Goal: Transaction & Acquisition: Book appointment/travel/reservation

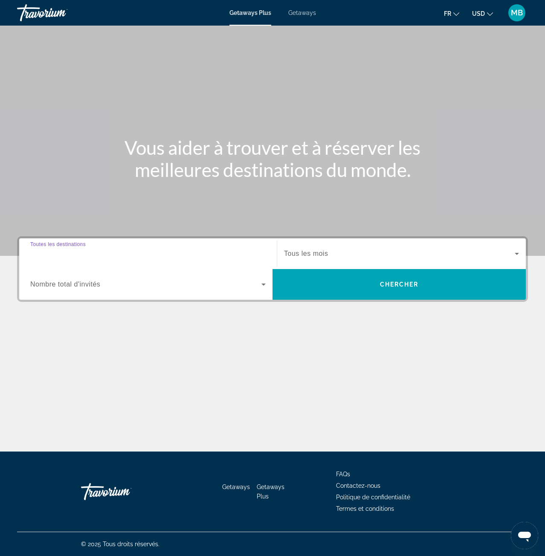
click at [159, 254] on input "Destination Toutes les destinations" at bounding box center [147, 254] width 235 height 10
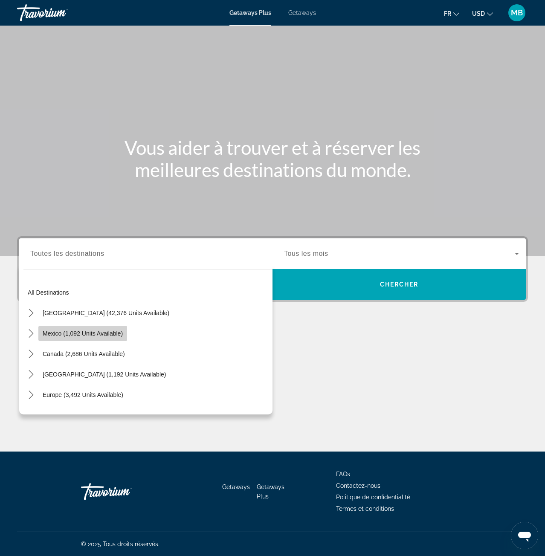
click at [93, 335] on span "Mexico (1,092 units available)" at bounding box center [83, 333] width 80 height 7
click at [93, 335] on div "Main content" at bounding box center [272, 355] width 511 height 64
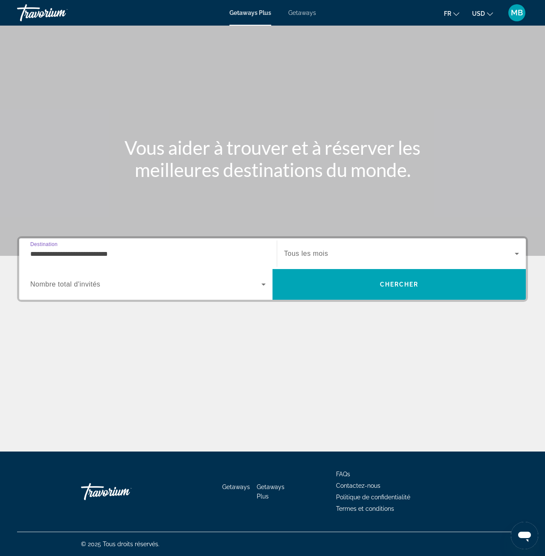
click at [121, 252] on input "**********" at bounding box center [147, 254] width 235 height 10
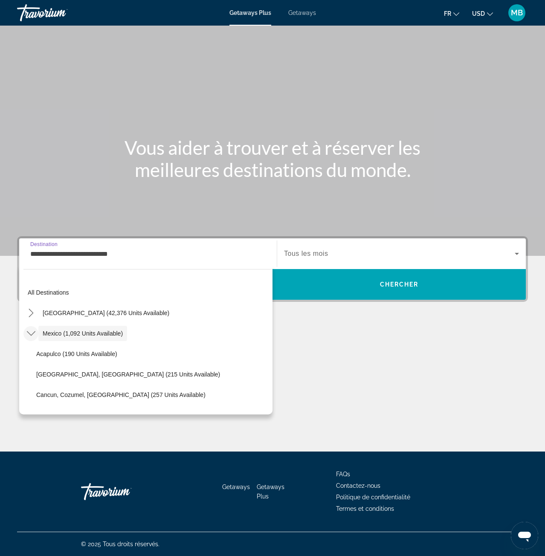
click at [21, 339] on div "All destinations United States (42,376 units available) Mexico (1,092 units ava…" at bounding box center [145, 340] width 253 height 150
click at [31, 332] on icon "Toggle Mexico (1,092 units available) submenu" at bounding box center [31, 333] width 9 height 9
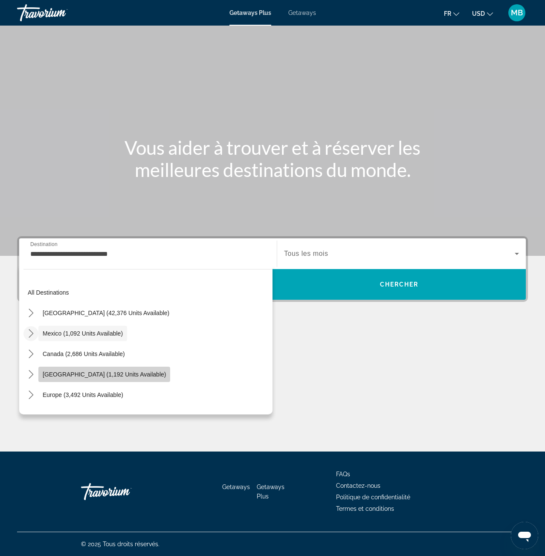
click at [74, 373] on span "[GEOGRAPHIC_DATA] (1,192 units available)" at bounding box center [104, 374] width 123 height 7
type input "**********"
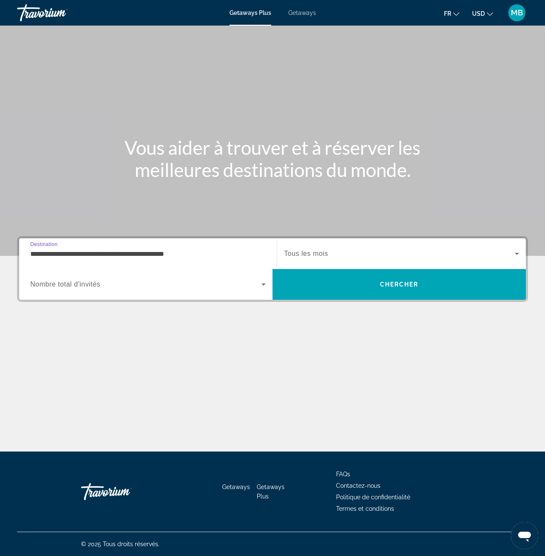
click at [350, 254] on span "Search widget" at bounding box center [399, 253] width 231 height 10
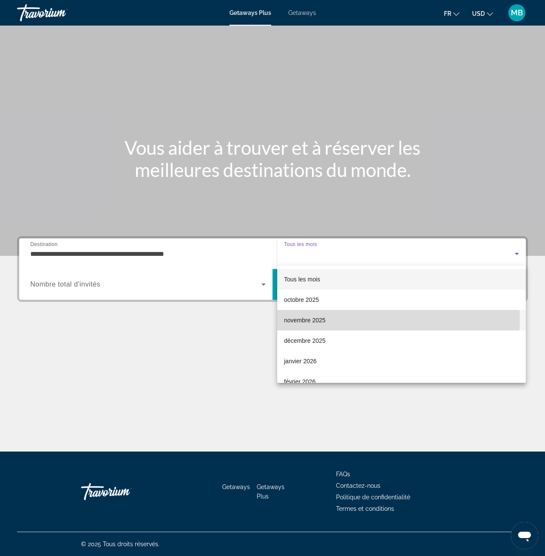
click at [322, 319] on span "novembre 2025" at bounding box center [304, 320] width 41 height 10
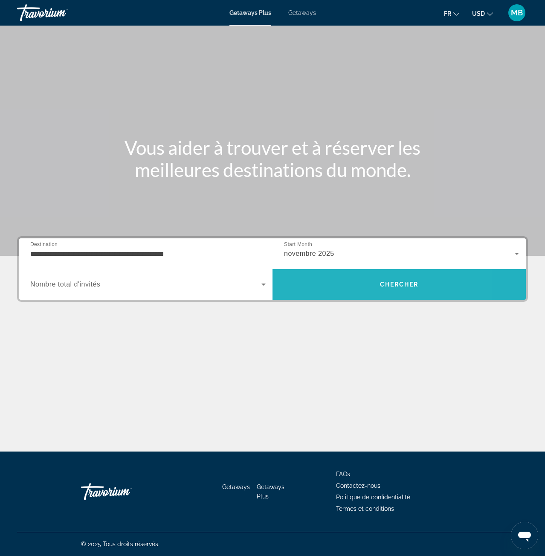
click at [346, 284] on span "Search" at bounding box center [398, 284] width 253 height 20
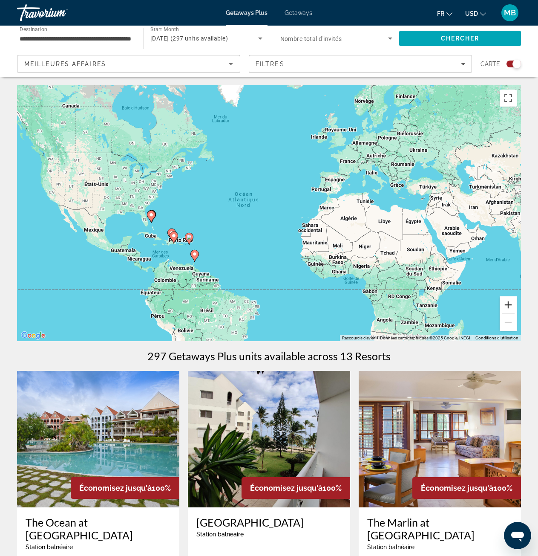
click at [509, 304] on button "Zoom avant" at bounding box center [508, 304] width 17 height 17
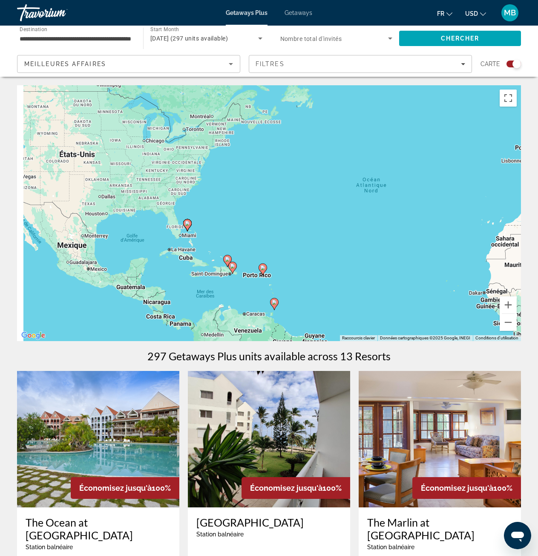
drag, startPoint x: 141, startPoint y: 242, endPoint x: 270, endPoint y: 243, distance: 129.1
click at [270, 243] on div "Pour activer le glissement avec le clavier, appuyez sur Alt+Entrée. Une fois ce…" at bounding box center [269, 213] width 504 height 256
drag, startPoint x: 509, startPoint y: 302, endPoint x: 503, endPoint y: 303, distance: 6.1
click at [509, 302] on button "Zoom avant" at bounding box center [508, 304] width 17 height 17
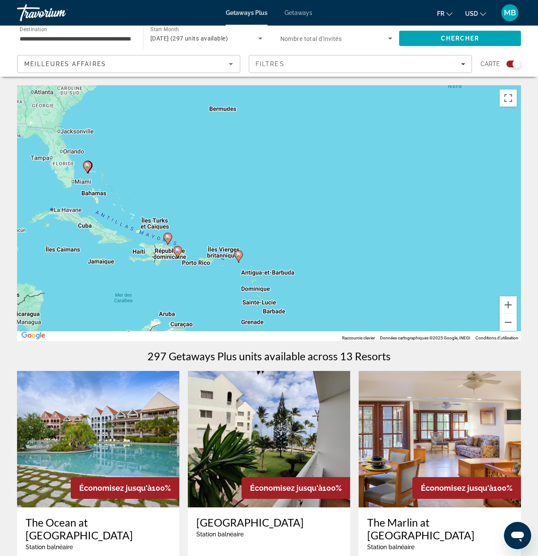
drag, startPoint x: 283, startPoint y: 284, endPoint x: 272, endPoint y: 212, distance: 72.4
click at [270, 213] on div "Pour activer le glissement avec le clavier, appuyez sur Alt+Entrée. Une fois ce…" at bounding box center [269, 213] width 504 height 256
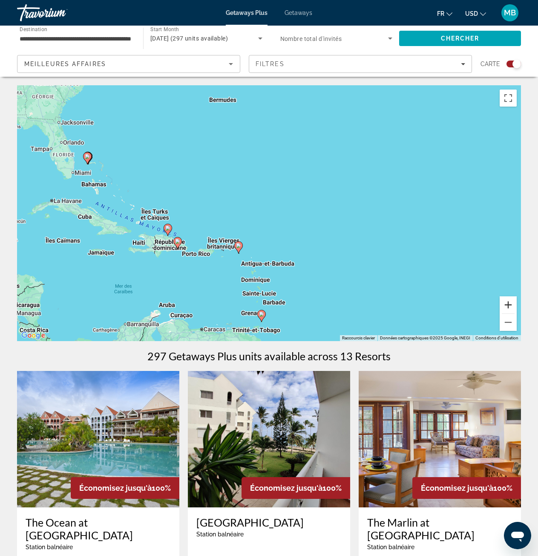
click at [511, 308] on button "Zoom avant" at bounding box center [508, 304] width 17 height 17
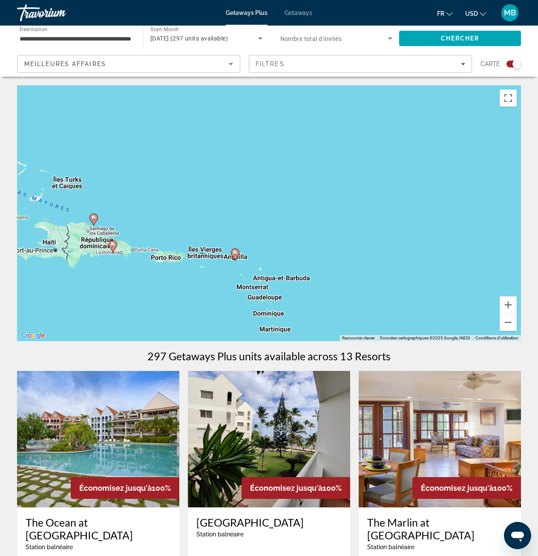
drag, startPoint x: 267, startPoint y: 277, endPoint x: 300, endPoint y: 236, distance: 53.0
click at [299, 237] on div "Pour activer le glissement avec le clavier, appuyez sur Alt+Entrée. Une fois ce…" at bounding box center [269, 213] width 504 height 256
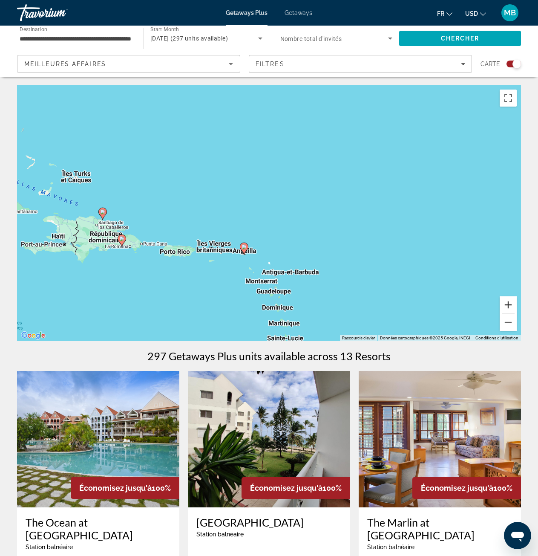
click at [508, 306] on button "Zoom avant" at bounding box center [508, 304] width 17 height 17
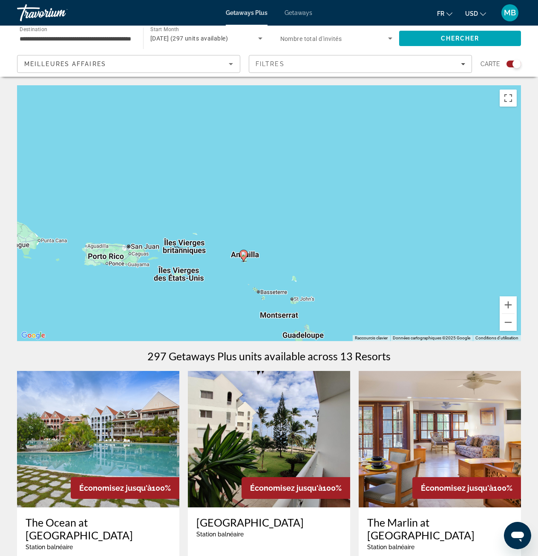
drag, startPoint x: 234, startPoint y: 277, endPoint x: 263, endPoint y: 236, distance: 50.7
click at [263, 236] on div "Pour activer le glissement avec le clavier, appuyez sur Alt+Entrée. Une fois ce…" at bounding box center [269, 213] width 504 height 256
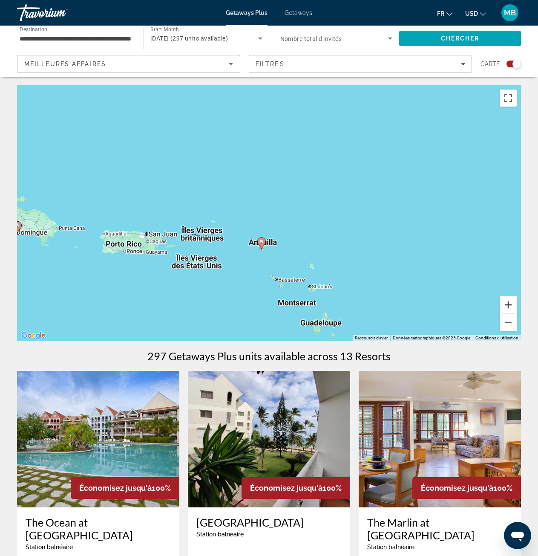
click at [507, 304] on button "Zoom avant" at bounding box center [508, 304] width 17 height 17
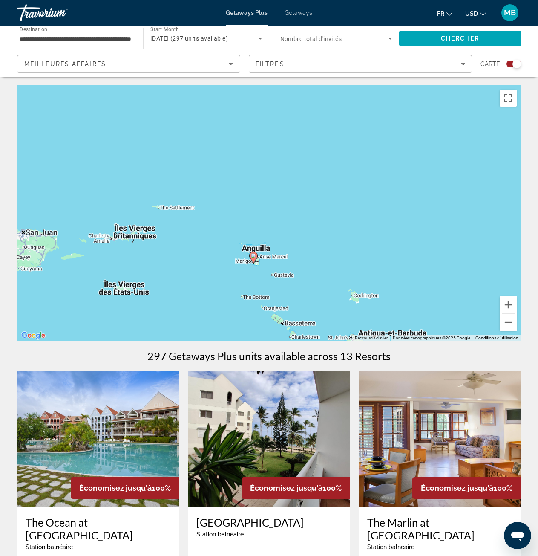
drag, startPoint x: 313, startPoint y: 288, endPoint x: 315, endPoint y: 260, distance: 28.6
click at [315, 260] on div "Pour activer le glissement avec le clavier, appuyez sur Alt+Entrée. Une fois ce…" at bounding box center [269, 213] width 504 height 256
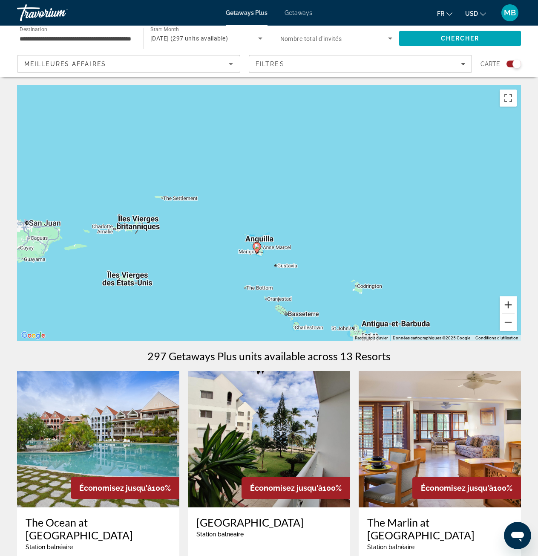
click at [506, 305] on button "Zoom avant" at bounding box center [508, 304] width 17 height 17
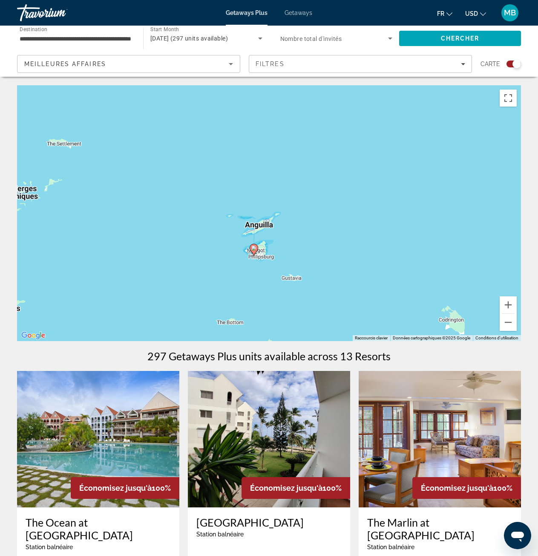
drag, startPoint x: 299, startPoint y: 276, endPoint x: 291, endPoint y: 235, distance: 41.5
click at [309, 234] on div "Pour activer le glissement avec le clavier, appuyez sur Alt+Entrée. Une fois ce…" at bounding box center [269, 213] width 504 height 256
click at [256, 243] on image "Main content" at bounding box center [256, 241] width 5 height 5
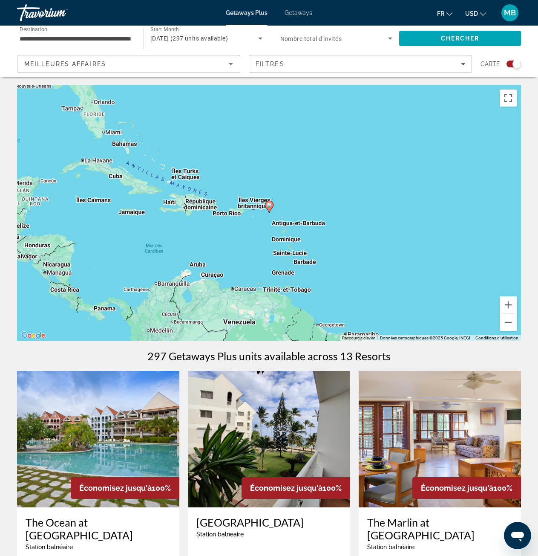
click at [270, 203] on image "Main content" at bounding box center [269, 204] width 5 height 5
type input "**********"
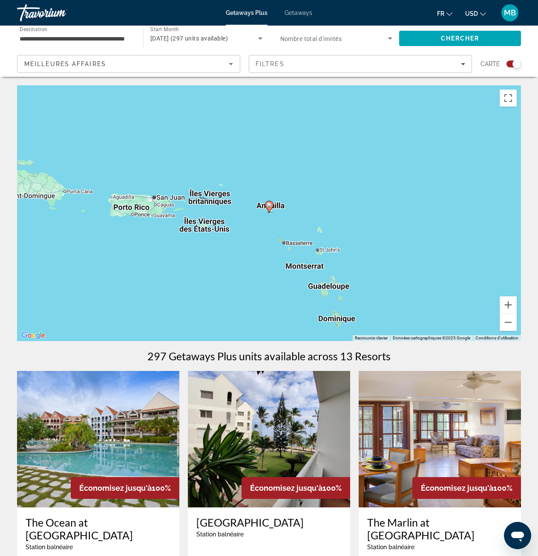
click at [271, 206] on image "Main content" at bounding box center [269, 204] width 5 height 5
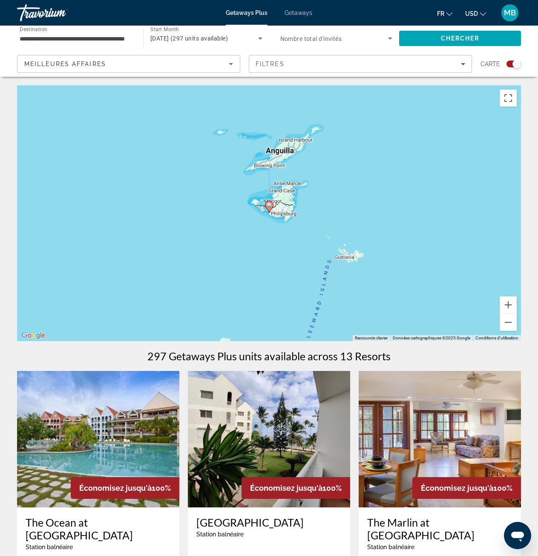
click at [271, 209] on icon "Main content" at bounding box center [269, 207] width 9 height 12
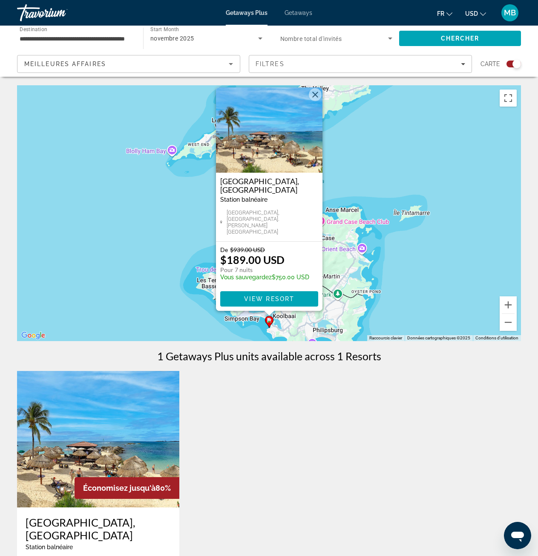
click at [479, 13] on button "USD USD ($) MXN (Mex$) CAD (Can$) GBP (£) EUR (€) AUD (A$) NZD (NZ$) CNY (CN¥)" at bounding box center [475, 13] width 21 height 12
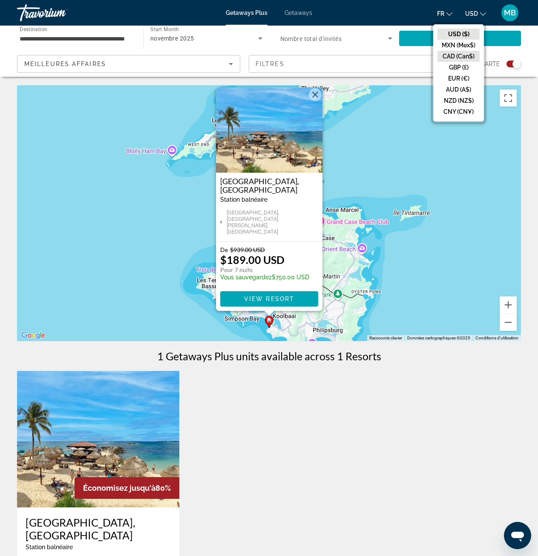
click at [459, 54] on button "CAD (Can$)" at bounding box center [459, 56] width 42 height 11
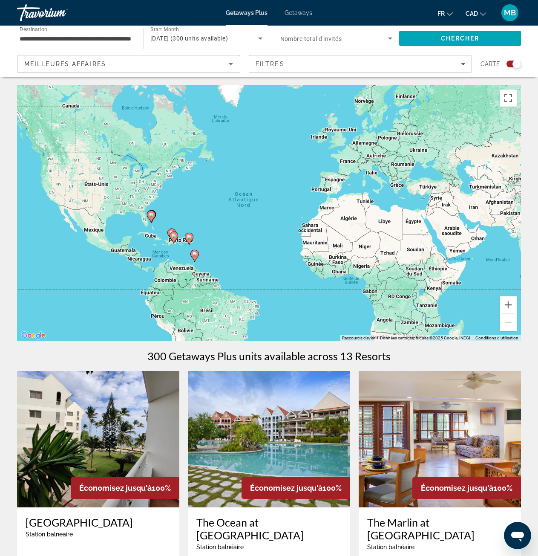
click at [195, 254] on image "Main content" at bounding box center [194, 253] width 5 height 5
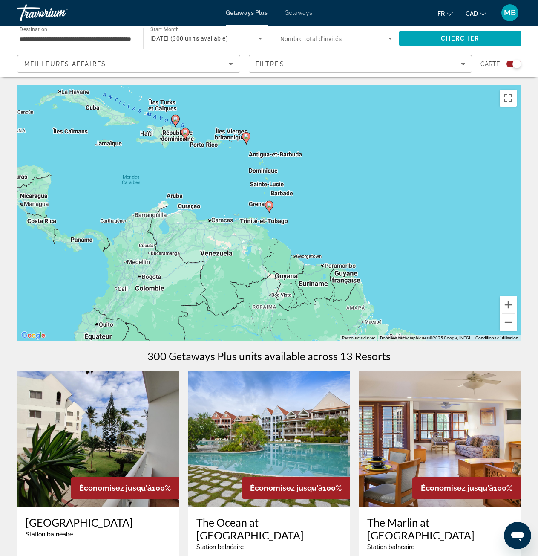
click at [271, 208] on icon "Main content" at bounding box center [269, 206] width 8 height 11
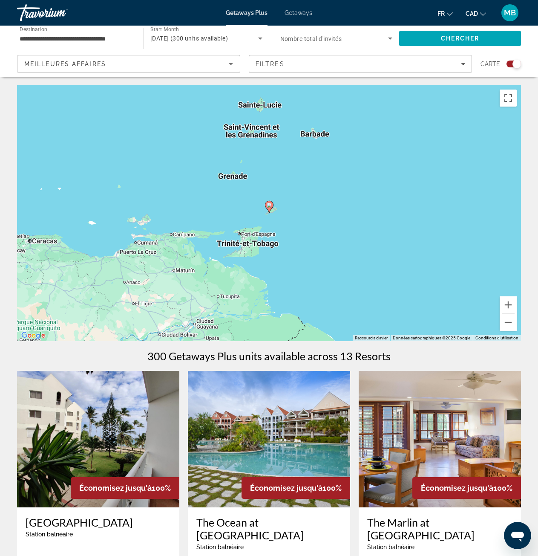
click at [273, 208] on gmp-advanced-marker "Main content" at bounding box center [269, 206] width 9 height 13
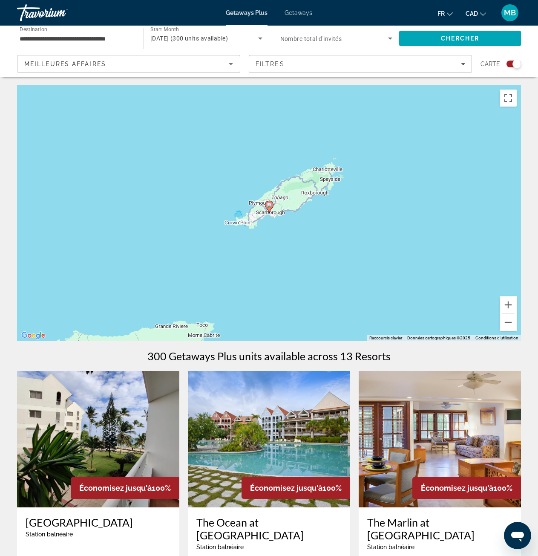
click at [273, 207] on icon "Main content" at bounding box center [269, 207] width 9 height 12
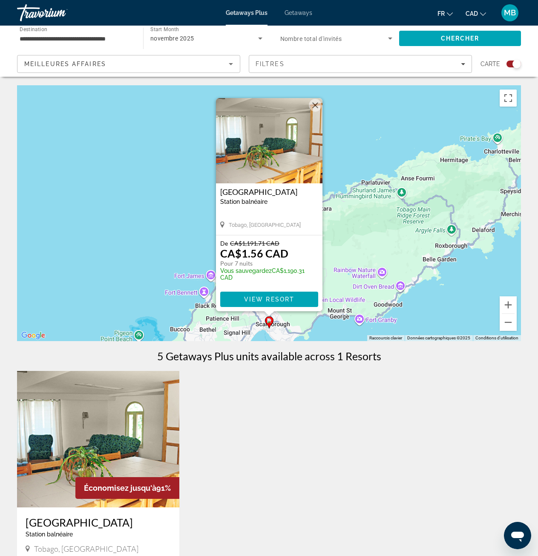
click at [317, 106] on button "Fermer" at bounding box center [315, 105] width 13 height 13
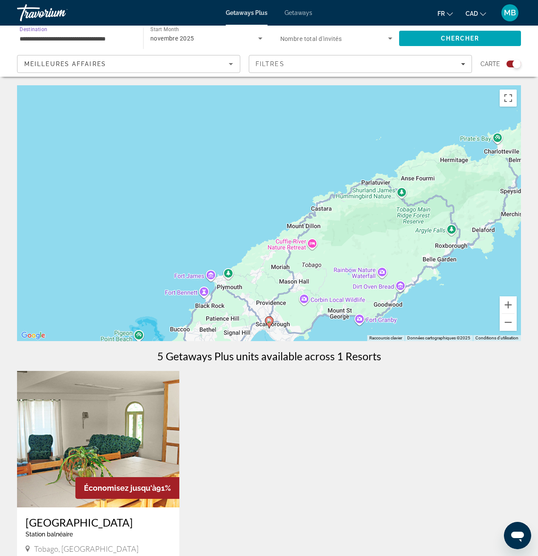
click at [110, 35] on input "**********" at bounding box center [76, 39] width 113 height 10
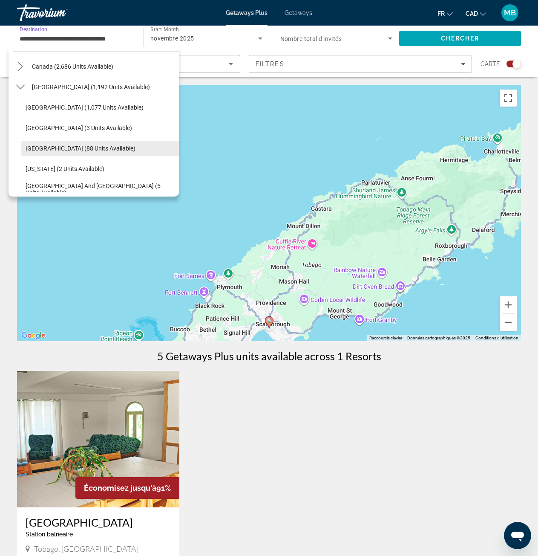
scroll to position [68, 0]
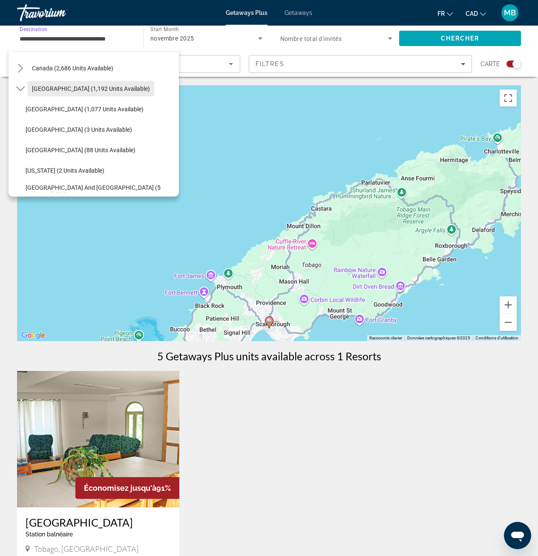
click at [83, 85] on span "[GEOGRAPHIC_DATA] (1,192 units available)" at bounding box center [91, 88] width 118 height 7
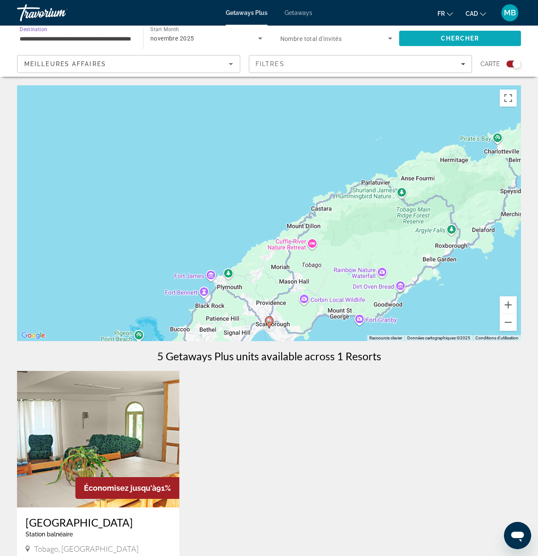
click at [488, 43] on span "Search" at bounding box center [460, 38] width 122 height 20
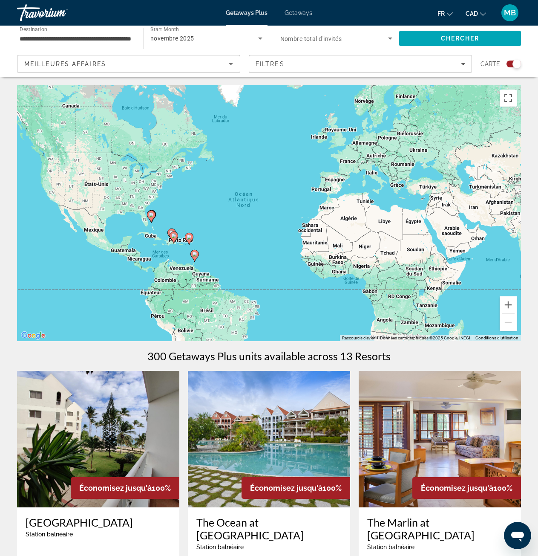
click at [188, 239] on image "Main content" at bounding box center [189, 236] width 5 height 5
type input "**********"
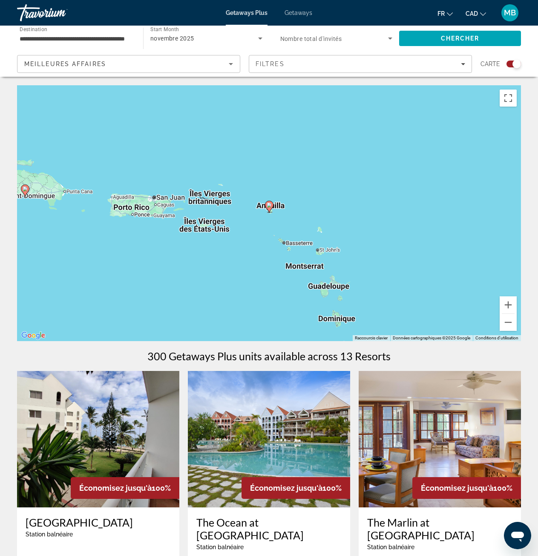
click at [271, 204] on image "Main content" at bounding box center [269, 204] width 5 height 5
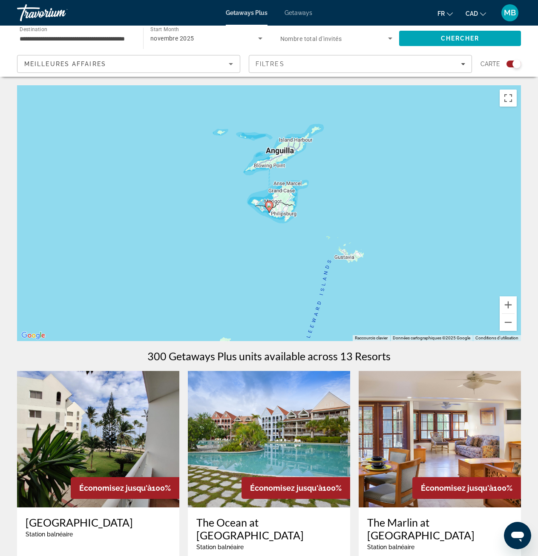
click at [269, 204] on image "Main content" at bounding box center [269, 204] width 5 height 5
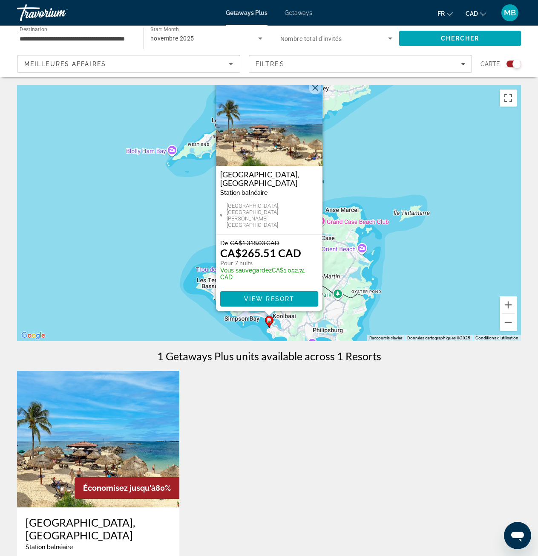
click at [314, 94] on button "Fermer" at bounding box center [315, 87] width 13 height 13
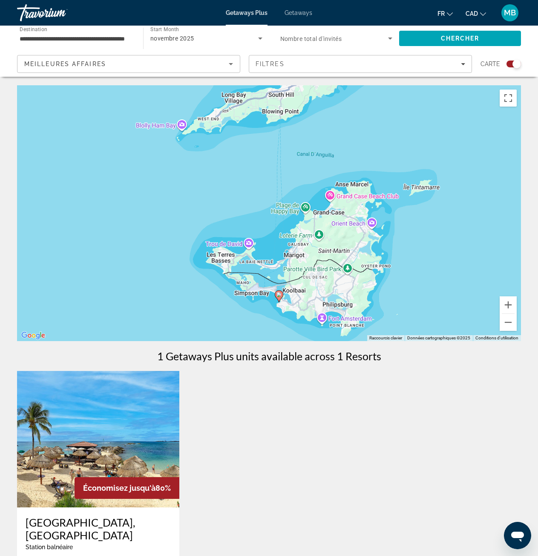
drag, startPoint x: 300, startPoint y: 227, endPoint x: 316, endPoint y: 168, distance: 60.5
click at [316, 168] on div "Pour activer le glissement avec le clavier, appuyez sur Alt+Entrée. Une fois ce…" at bounding box center [269, 213] width 504 height 256
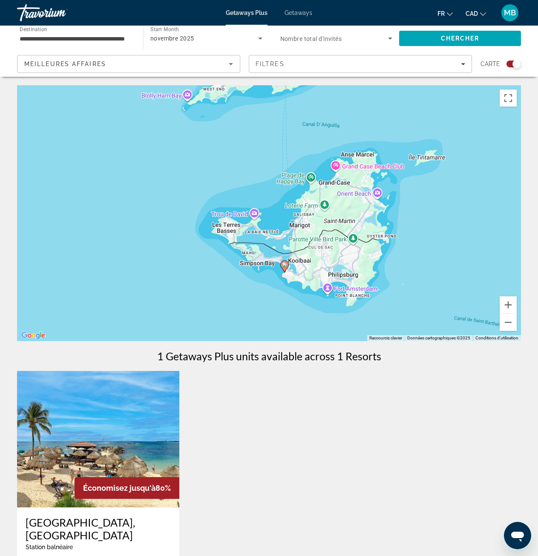
click at [283, 265] on image "Main content" at bounding box center [284, 264] width 5 height 5
click at [283, 265] on div "Pour activer le glissement avec le clavier, appuyez sur Alt+Entrée. Une fois ce…" at bounding box center [269, 213] width 504 height 256
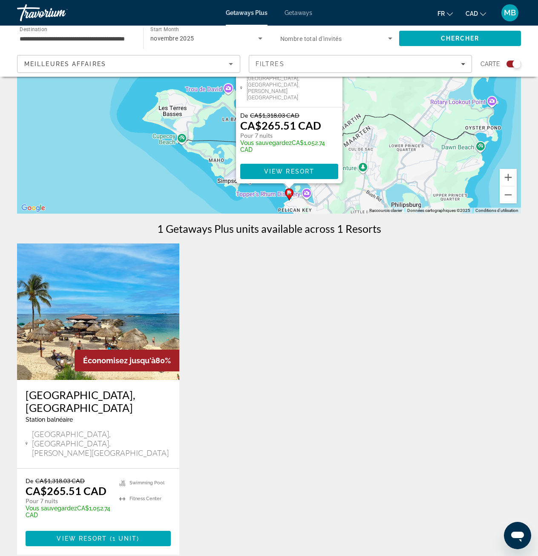
scroll to position [128, 0]
click at [166, 172] on div "Pour activer le glissement avec le clavier, appuyez sur Alt+Entrée. Une fois ce…" at bounding box center [269, 85] width 504 height 256
click at [205, 171] on div "Pour activer le glissement avec le clavier, appuyez sur Alt+Entrée. Une fois ce…" at bounding box center [269, 85] width 504 height 256
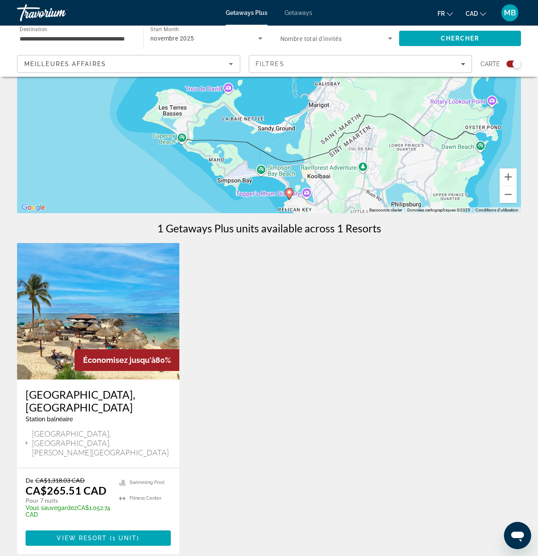
drag, startPoint x: 362, startPoint y: 179, endPoint x: 335, endPoint y: 162, distance: 31.7
click at [335, 162] on div "Pour activer le glissement avec le clavier, appuyez sur Alt+Entrée. Une fois ce…" at bounding box center [269, 85] width 504 height 256
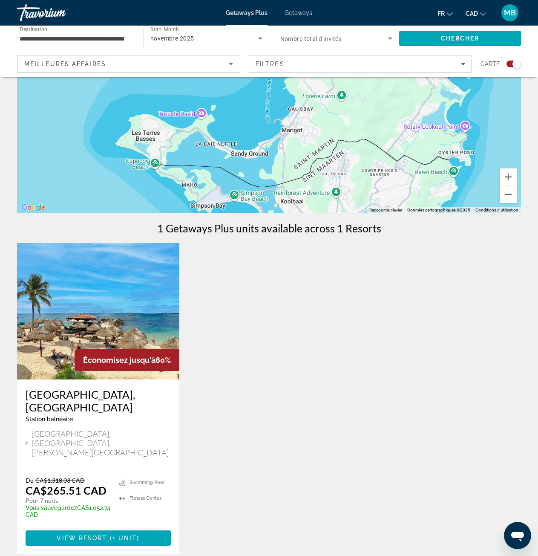
drag, startPoint x: 349, startPoint y: 147, endPoint x: 323, endPoint y: 171, distance: 35.0
click at [323, 171] on div "Pour activer le glissement avec le clavier, appuyez sur Alt+Entrée. Une fois ce…" at bounding box center [269, 85] width 504 height 256
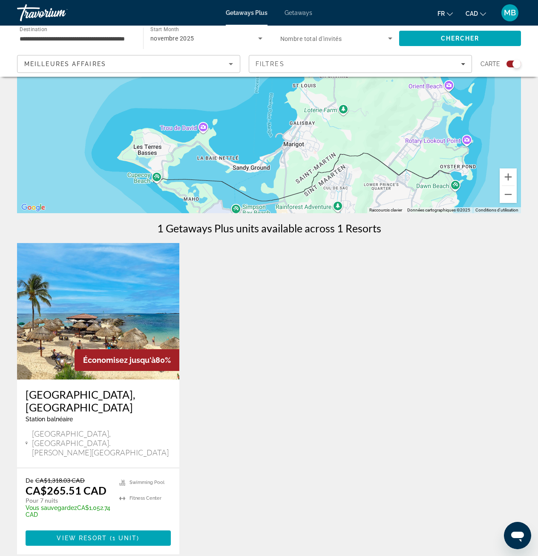
drag, startPoint x: 304, startPoint y: 156, endPoint x: 311, endPoint y: 177, distance: 21.6
click at [311, 177] on div "Pour activer le glissement avec le clavier, appuyez sur Alt+Entrée. Une fois ce…" at bounding box center [269, 85] width 504 height 256
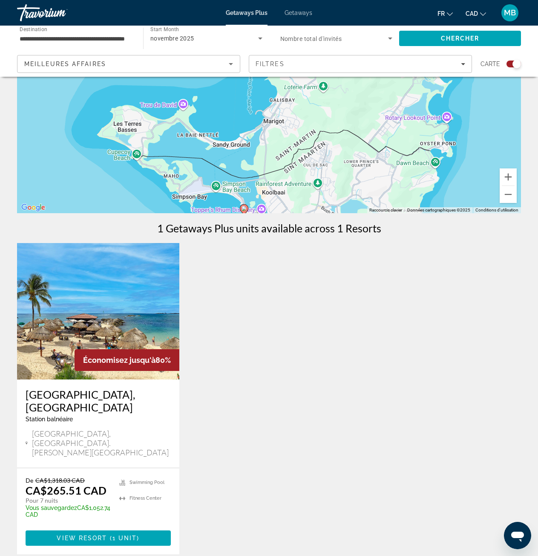
drag, startPoint x: 299, startPoint y: 165, endPoint x: 270, endPoint y: 125, distance: 49.5
click at [271, 127] on div "Pour activer le glissement avec le clavier, appuyez sur Alt+Entrée. Une fois ce…" at bounding box center [269, 85] width 504 height 256
click at [271, 125] on div "Pour activer le glissement avec le clavier, appuyez sur Alt+Entrée. Une fois ce…" at bounding box center [269, 85] width 504 height 256
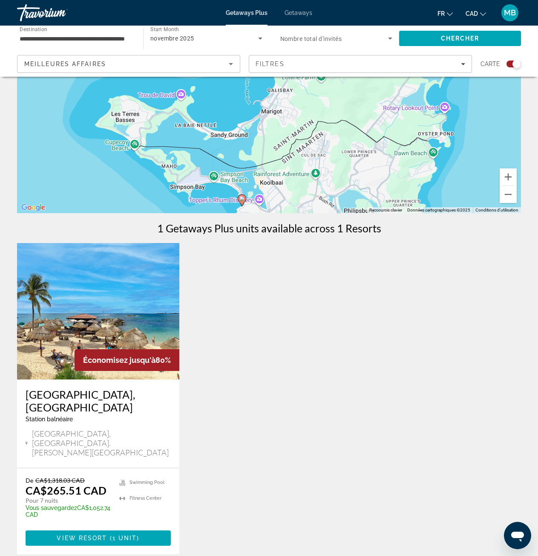
click at [266, 148] on div "Pour activer le glissement avec le clavier, appuyez sur Alt+Entrée. Une fois ce…" at bounding box center [269, 85] width 504 height 256
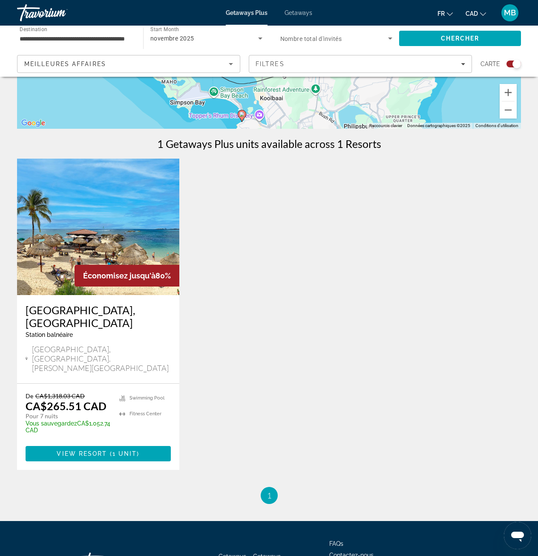
scroll to position [213, 0]
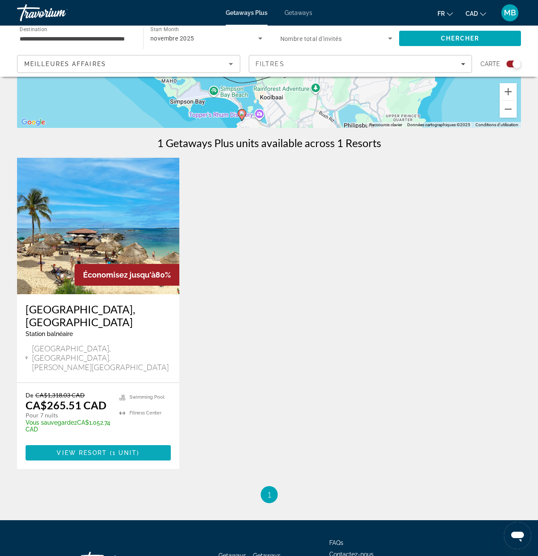
click at [109, 449] on span "Main content" at bounding box center [108, 452] width 3 height 7
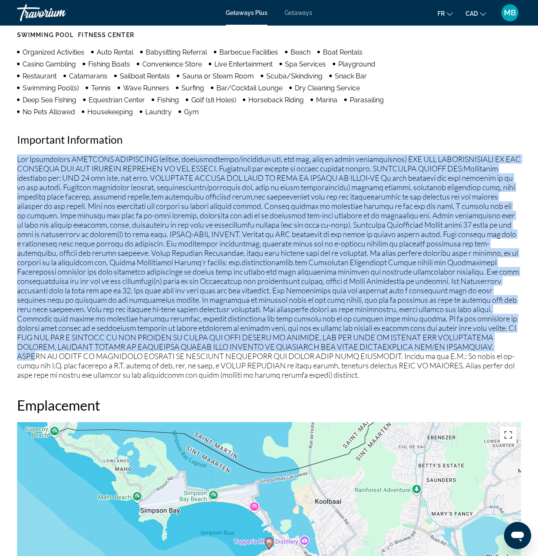
scroll to position [895, 0]
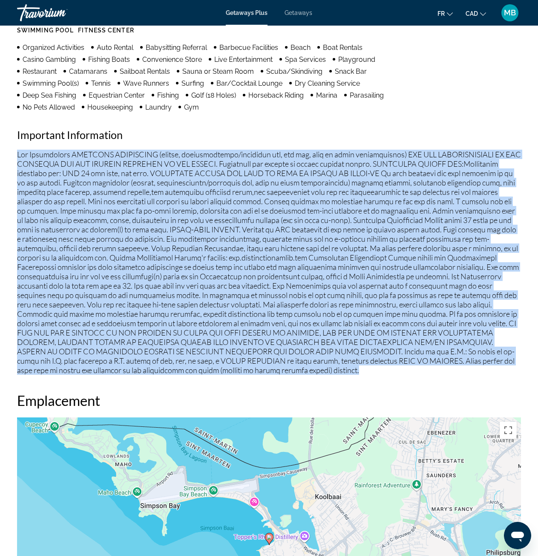
drag, startPoint x: 15, startPoint y: 324, endPoint x: 437, endPoint y: 370, distance: 424.9
click at [439, 371] on div "Aperçu Taper Station balnéaire Tout inclus Pas tout compris Adresse [GEOGRAPHIC…" at bounding box center [269, 299] width 513 height 1443
copy p "Fee Advisements REQUIRED SURCHARGES (energy, accommodations/occupancy tax, bed …"
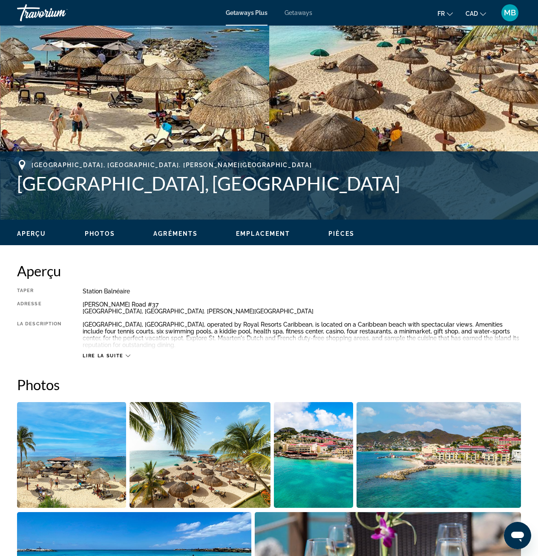
scroll to position [213, 0]
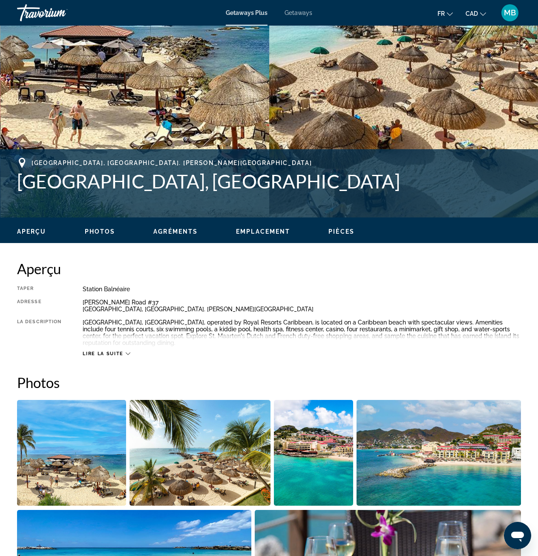
click at [114, 352] on span "Lire la suite" at bounding box center [103, 354] width 40 height 6
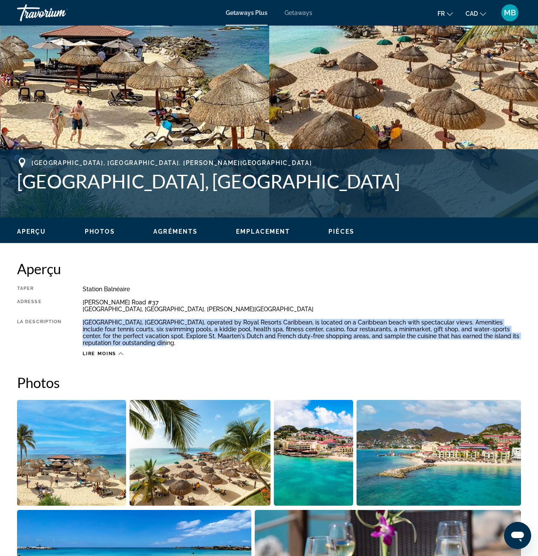
drag, startPoint x: 82, startPoint y: 320, endPoint x: 146, endPoint y: 344, distance: 68.2
click at [146, 344] on div "Taper Station balnéaire Tout inclus Pas tout compris Adresse [GEOGRAPHIC_DATA][…" at bounding box center [269, 321] width 504 height 71
copy div "[GEOGRAPHIC_DATA], [GEOGRAPHIC_DATA], operated by Royal Resorts Caribbean, is l…"
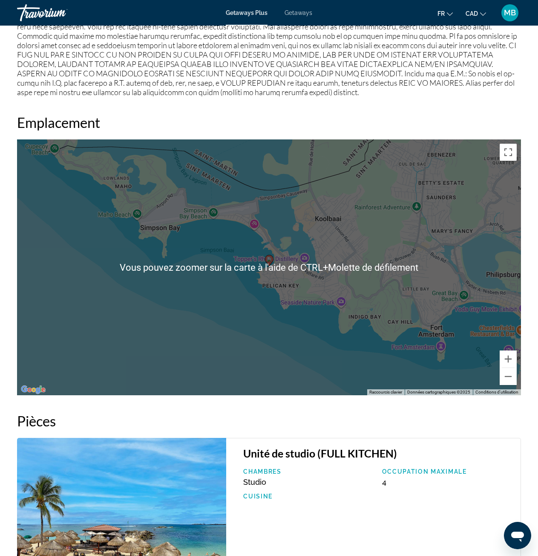
scroll to position [1081, 0]
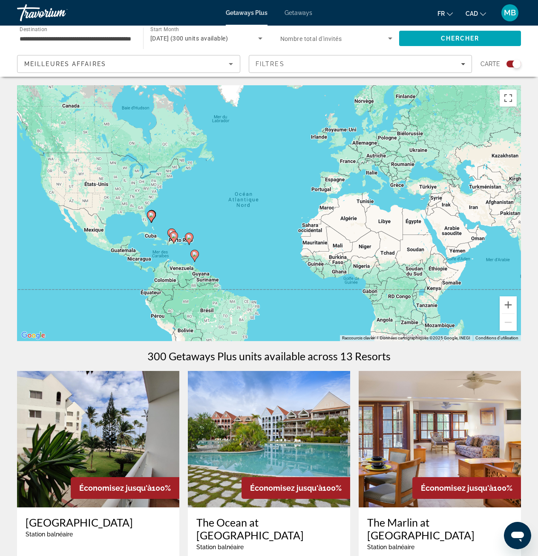
click at [190, 236] on image "Main content" at bounding box center [189, 236] width 5 height 5
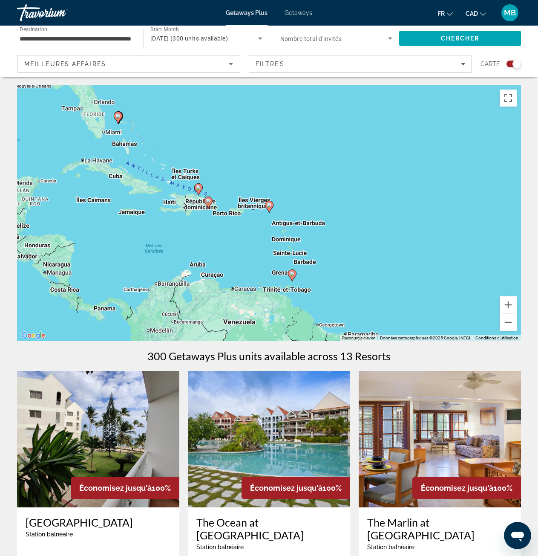
click at [210, 200] on image "Main content" at bounding box center [208, 200] width 5 height 5
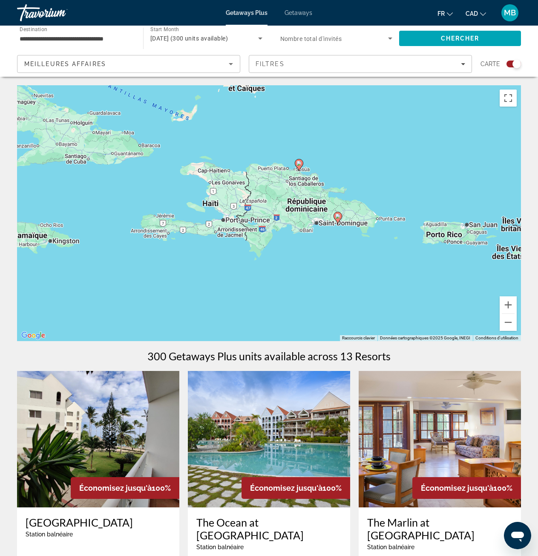
drag, startPoint x: 183, startPoint y: 227, endPoint x: 330, endPoint y: 264, distance: 151.5
click at [329, 264] on div "Pour activer le glissement avec le clavier, appuyez sur Alt+Entrée. Une fois ce…" at bounding box center [269, 213] width 504 height 256
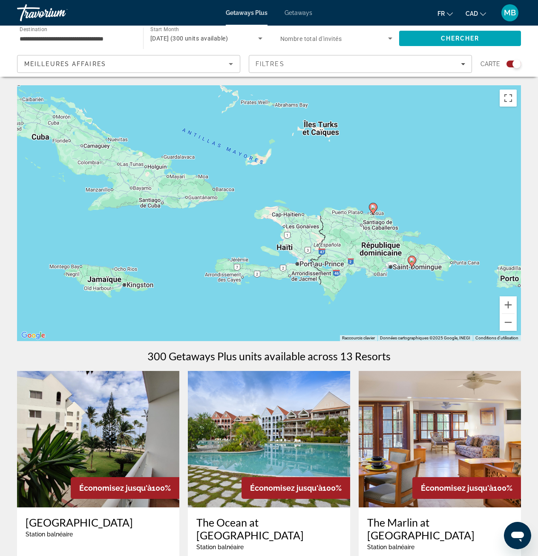
drag, startPoint x: 329, startPoint y: 236, endPoint x: 290, endPoint y: 231, distance: 39.1
click at [284, 234] on div "Pour activer le glissement avec le clavier, appuyez sur Alt+Entrée. Une fois ce…" at bounding box center [269, 213] width 504 height 256
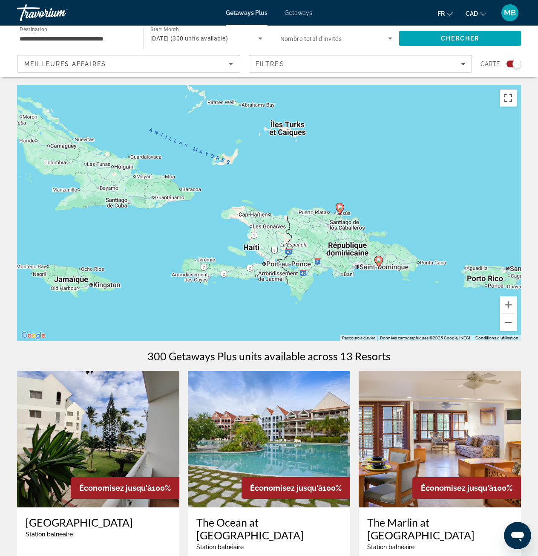
click at [340, 208] on image "Main content" at bounding box center [340, 207] width 5 height 5
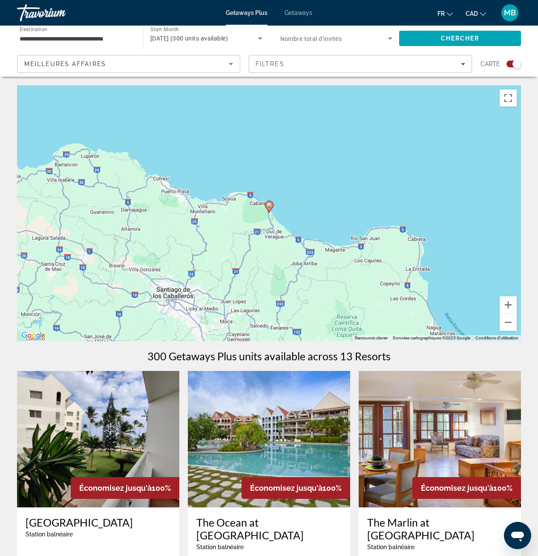
click at [271, 206] on image "Main content" at bounding box center [269, 204] width 5 height 5
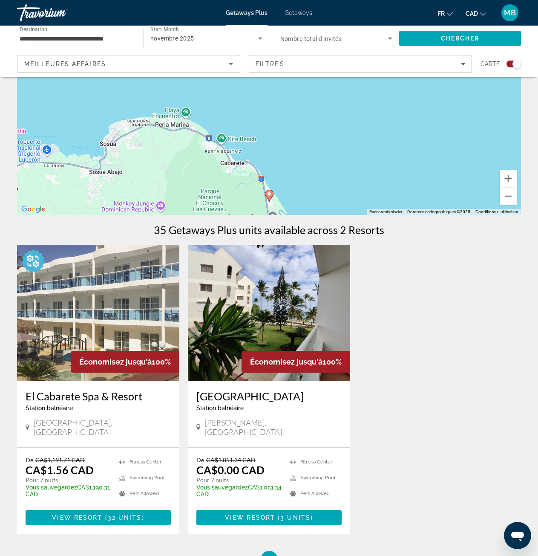
scroll to position [128, 0]
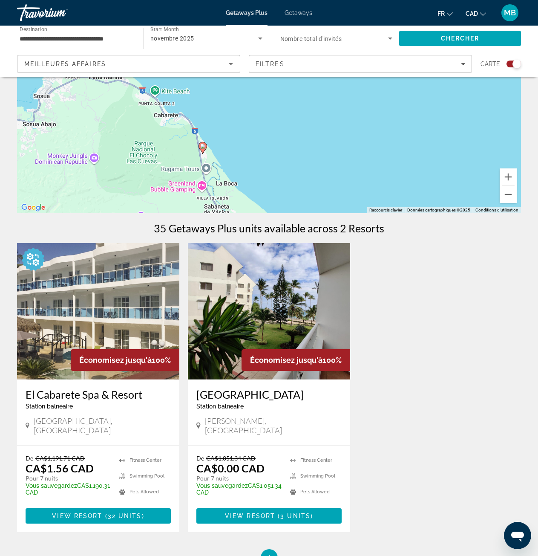
drag, startPoint x: 227, startPoint y: 160, endPoint x: 178, endPoint y: 125, distance: 60.2
click at [178, 125] on div "Pour activer le glissement avec le clavier, appuyez sur Alt+Entrée. Une fois ce…" at bounding box center [269, 85] width 504 height 256
click at [428, 43] on span "Search" at bounding box center [460, 38] width 122 height 20
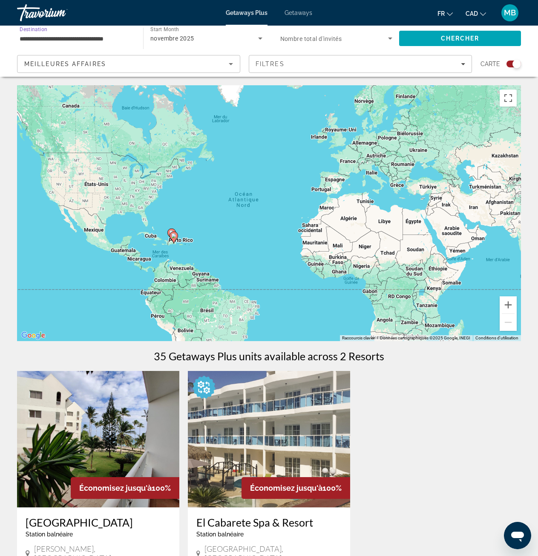
click at [72, 35] on input "**********" at bounding box center [76, 39] width 113 height 10
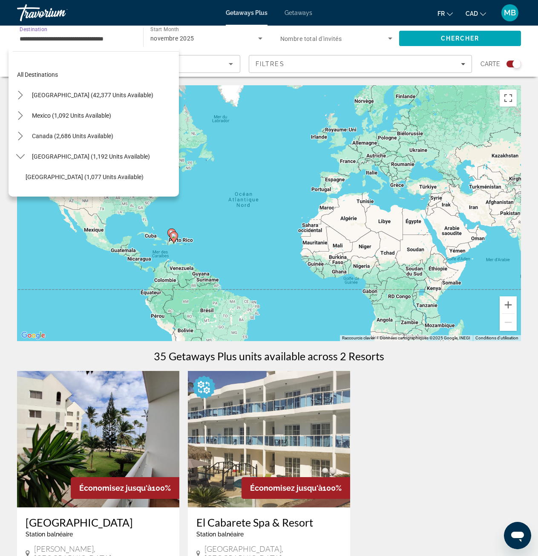
scroll to position [92, 0]
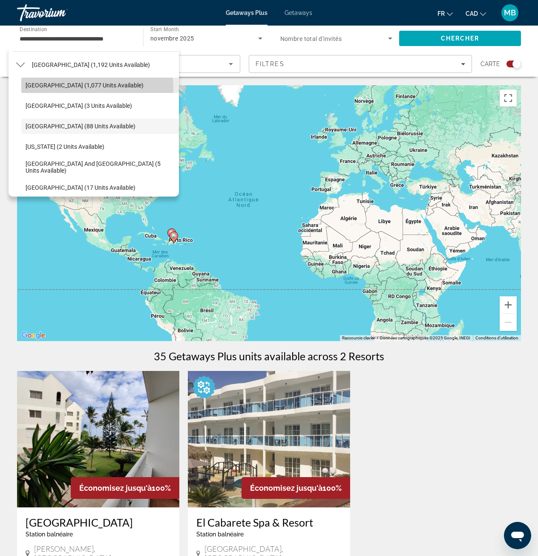
click at [95, 88] on span "[GEOGRAPHIC_DATA] (1,077 units available)" at bounding box center [85, 85] width 118 height 7
type input "**********"
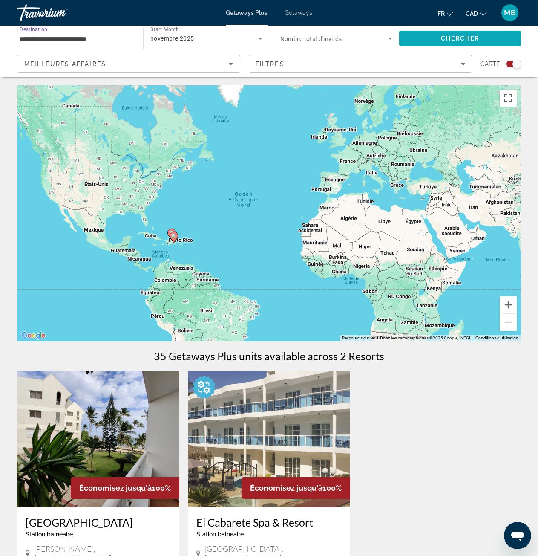
click at [424, 38] on span "Search" at bounding box center [460, 38] width 122 height 20
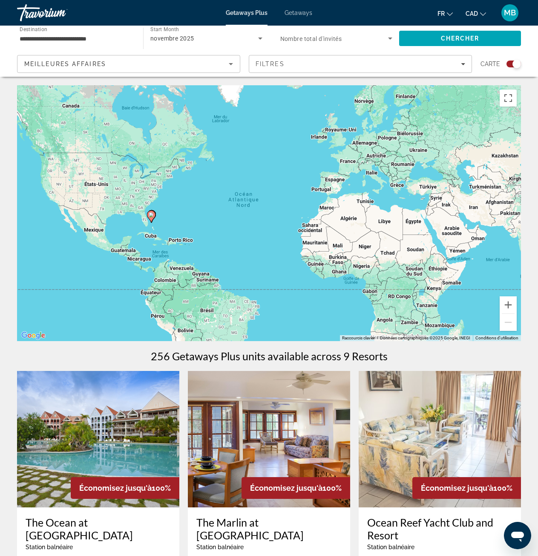
click at [150, 217] on image "Main content" at bounding box center [151, 214] width 5 height 5
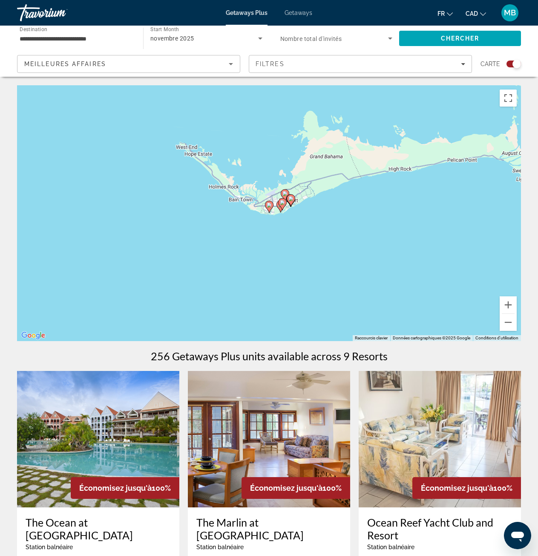
click at [280, 203] on g "Main content" at bounding box center [282, 204] width 9 height 12
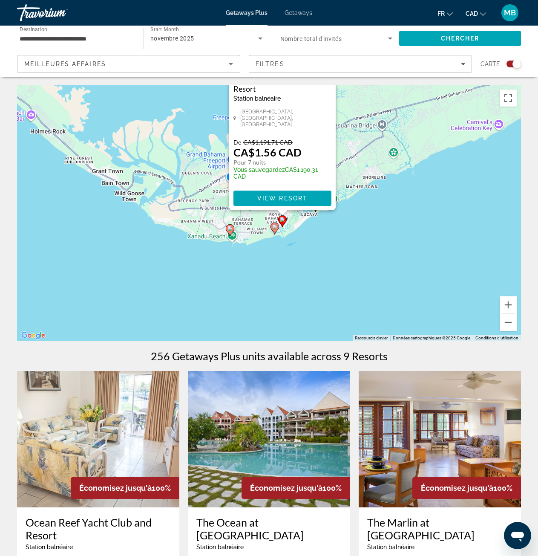
drag, startPoint x: 350, startPoint y: 271, endPoint x: 349, endPoint y: 205, distance: 66.5
click at [349, 205] on div "Pour activer le glissement avec le clavier, appuyez sur Alt+Entrée. Une fois ce…" at bounding box center [269, 213] width 504 height 256
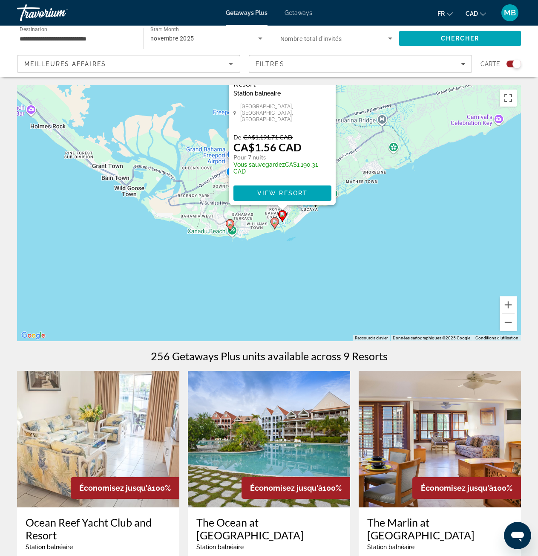
click at [276, 224] on icon "Main content" at bounding box center [275, 223] width 8 height 11
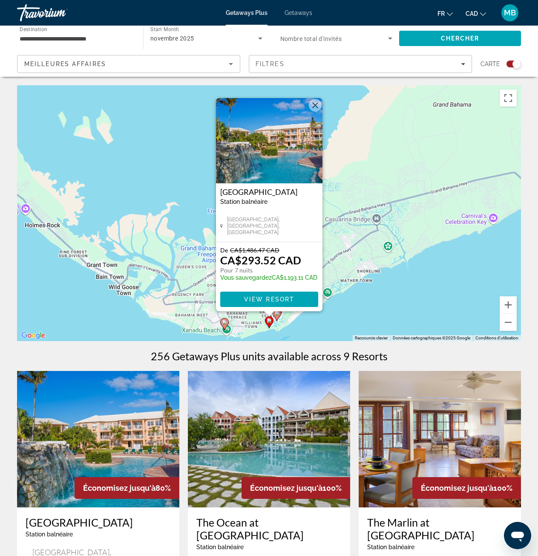
click at [315, 106] on button "Fermer" at bounding box center [315, 105] width 13 height 13
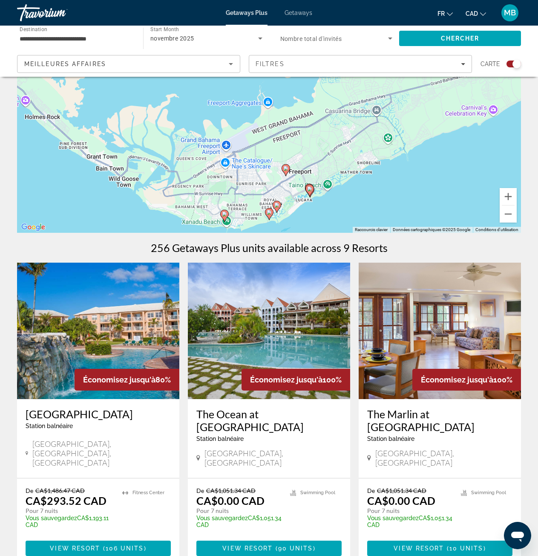
scroll to position [128, 0]
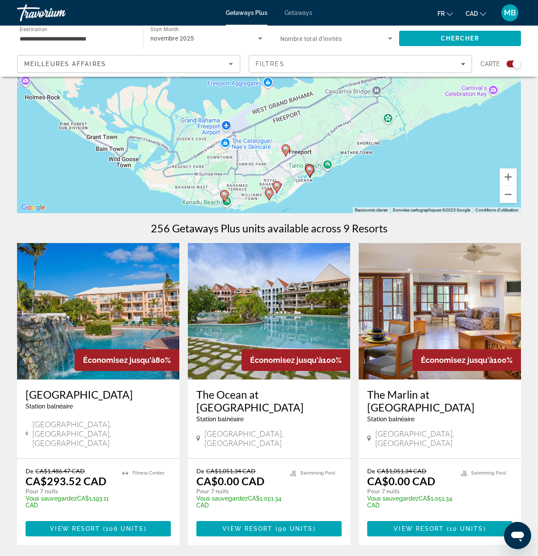
click at [225, 194] on image "Main content" at bounding box center [224, 194] width 5 height 5
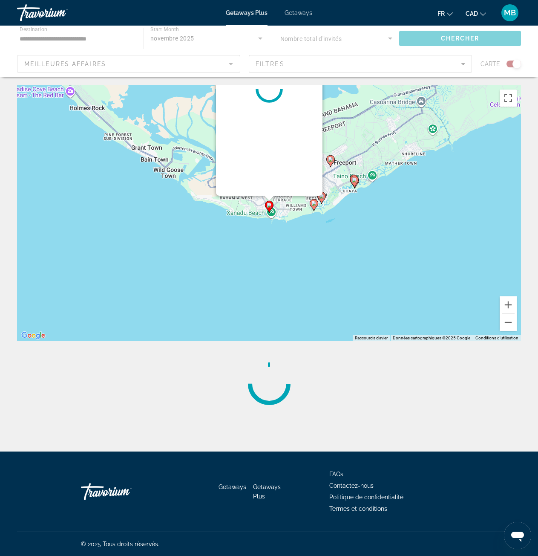
scroll to position [0, 0]
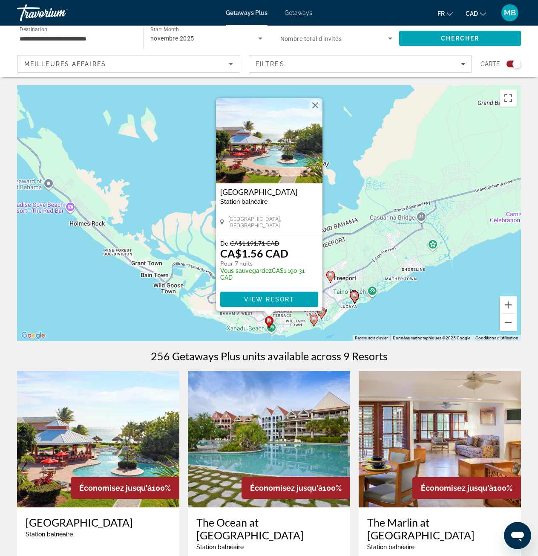
click at [317, 103] on button "Fermer" at bounding box center [315, 105] width 13 height 13
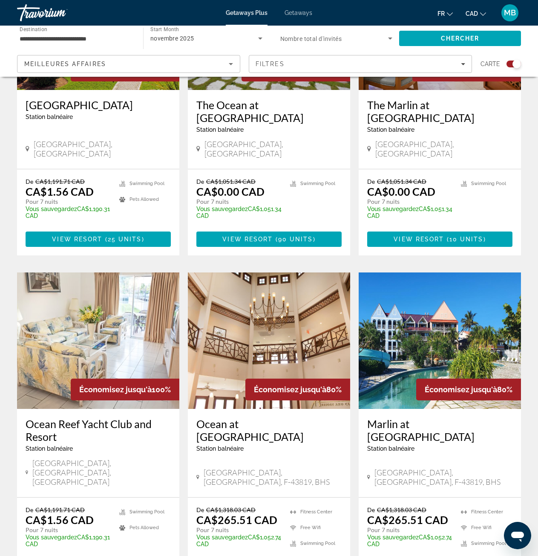
scroll to position [426, 0]
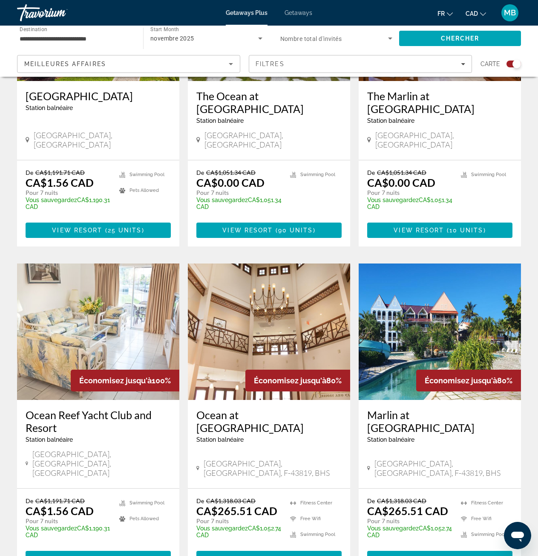
click at [274, 292] on img "Main content" at bounding box center [269, 331] width 162 height 136
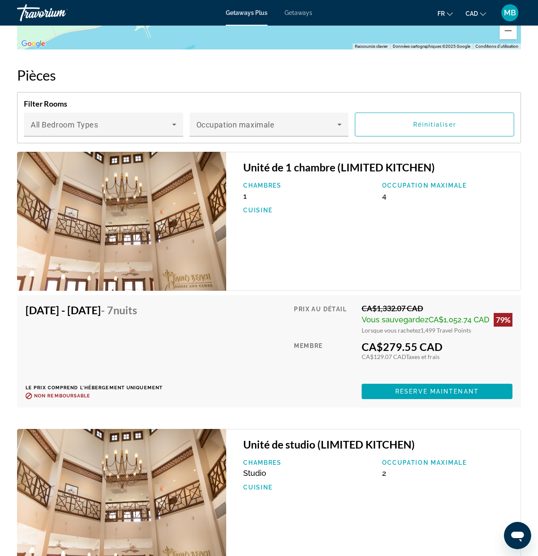
scroll to position [1493, 0]
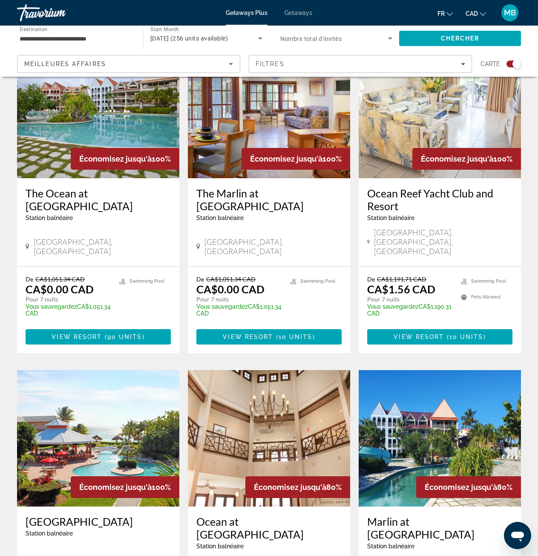
scroll to position [298, 0]
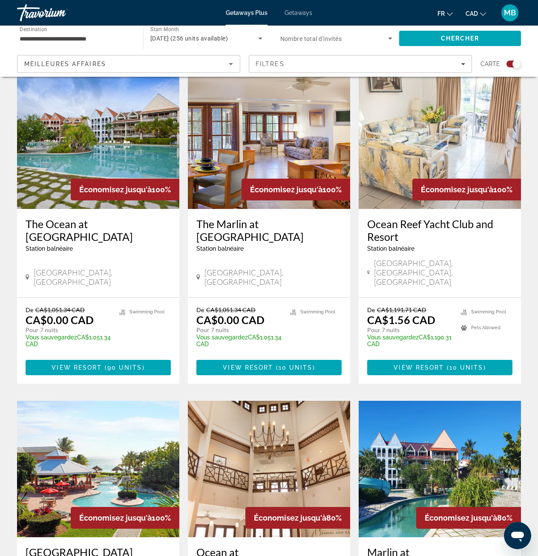
click at [78, 163] on img "Main content" at bounding box center [98, 140] width 162 height 136
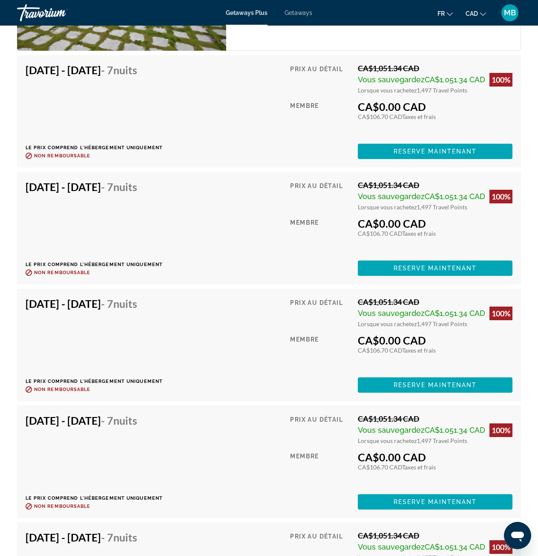
scroll to position [1747, 0]
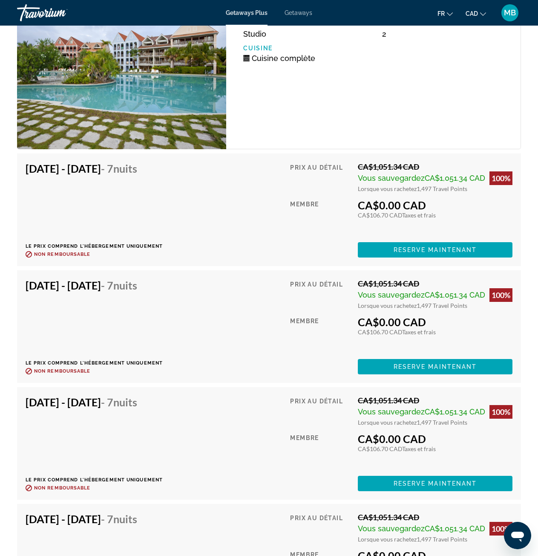
click at [307, 12] on span "Getaways" at bounding box center [299, 12] width 28 height 7
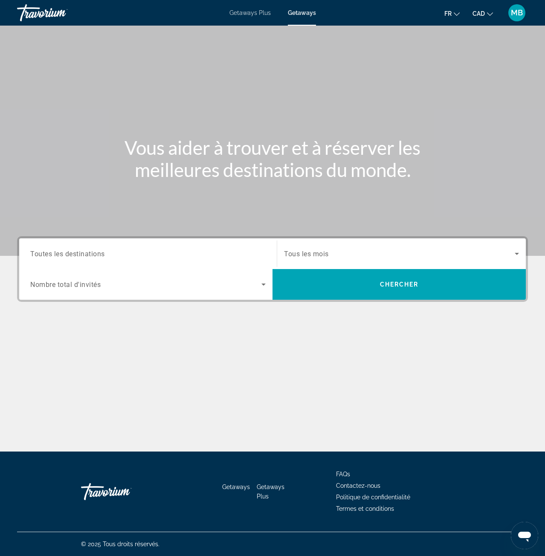
click at [118, 259] on div "Search widget" at bounding box center [147, 254] width 235 height 24
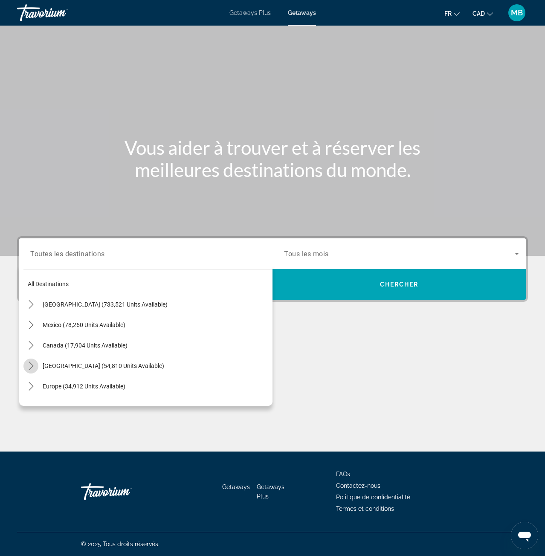
click at [29, 366] on icon "Toggle Caribbean & Atlantic Islands (54,810 units available) submenu" at bounding box center [31, 365] width 9 height 9
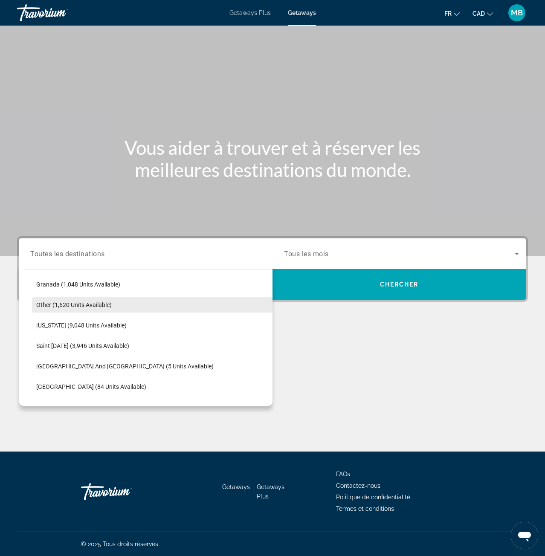
scroll to position [214, 0]
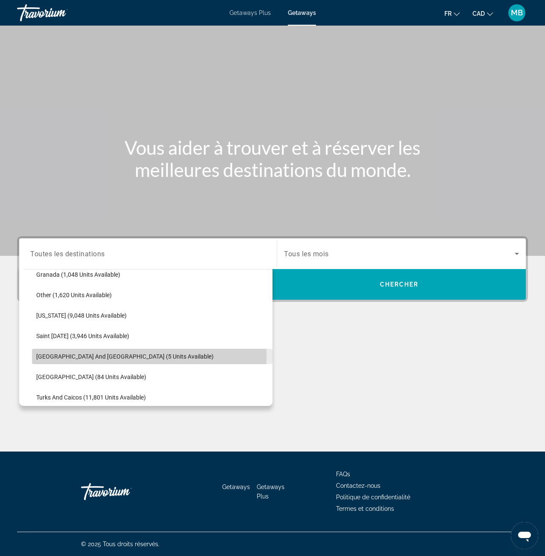
click at [142, 356] on span "[GEOGRAPHIC_DATA] and [GEOGRAPHIC_DATA] (5 units available)" at bounding box center [124, 356] width 177 height 7
type input "**********"
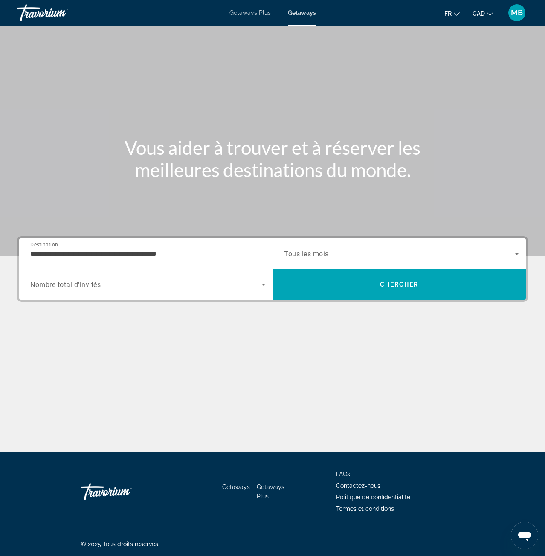
click at [321, 257] on span "Tous les mois" at bounding box center [306, 254] width 45 height 8
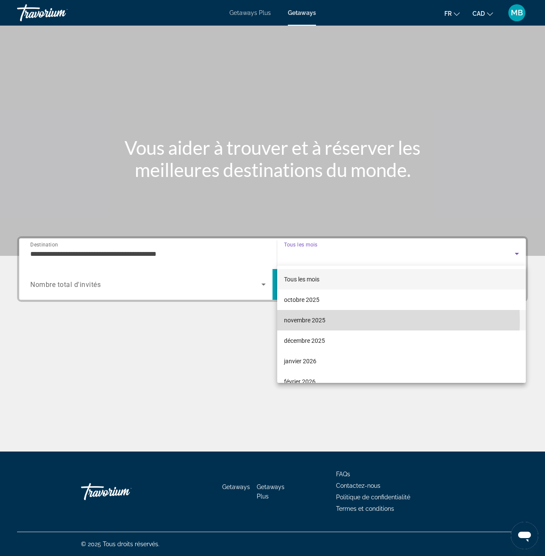
click at [313, 321] on span "novembre 2025" at bounding box center [304, 320] width 41 height 10
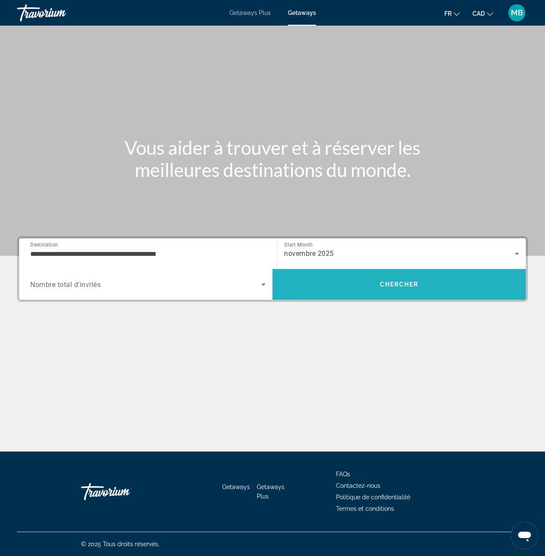
click at [358, 287] on span "Search" at bounding box center [398, 284] width 253 height 20
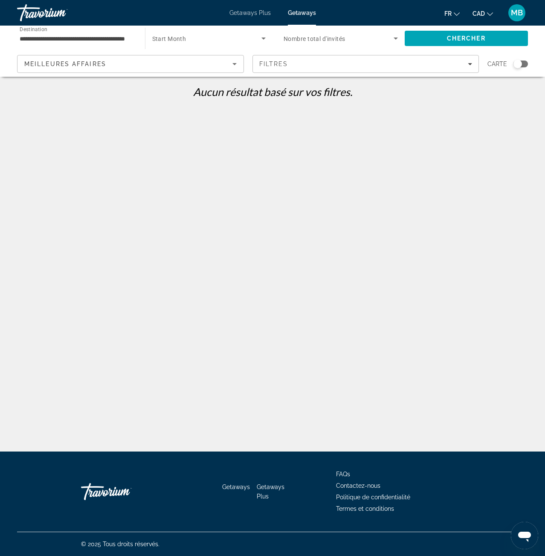
click at [243, 17] on div "Getaways Plus Getaways fr English Español Français Italiano Português русский C…" at bounding box center [272, 13] width 545 height 22
click at [249, 14] on span "Getaways Plus" at bounding box center [249, 12] width 41 height 7
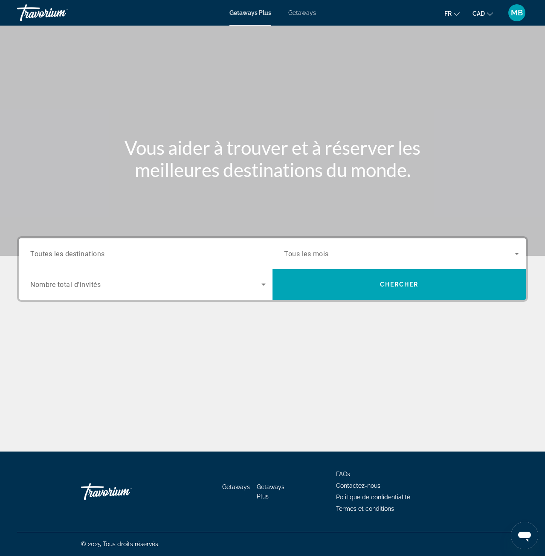
click at [123, 260] on div "Search widget" at bounding box center [147, 254] width 235 height 24
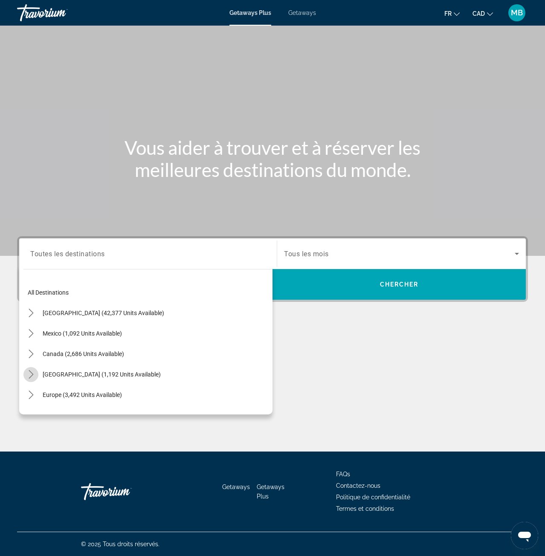
click at [35, 371] on icon "Toggle Caribbean & Atlantic Islands (1,192 units available) submenu" at bounding box center [31, 374] width 9 height 9
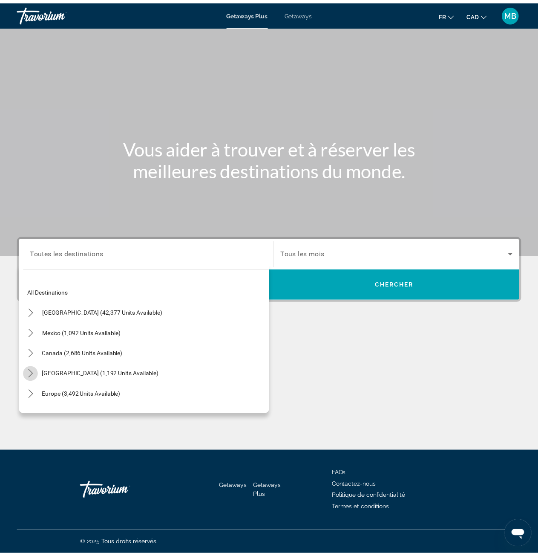
scroll to position [86, 0]
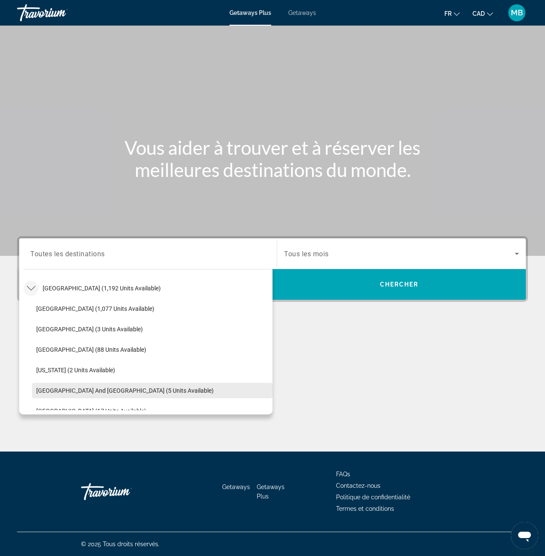
drag, startPoint x: 78, startPoint y: 392, endPoint x: 96, endPoint y: 389, distance: 18.1
click at [80, 392] on span "[GEOGRAPHIC_DATA] and [GEOGRAPHIC_DATA] (5 units available)" at bounding box center [124, 390] width 177 height 7
type input "**********"
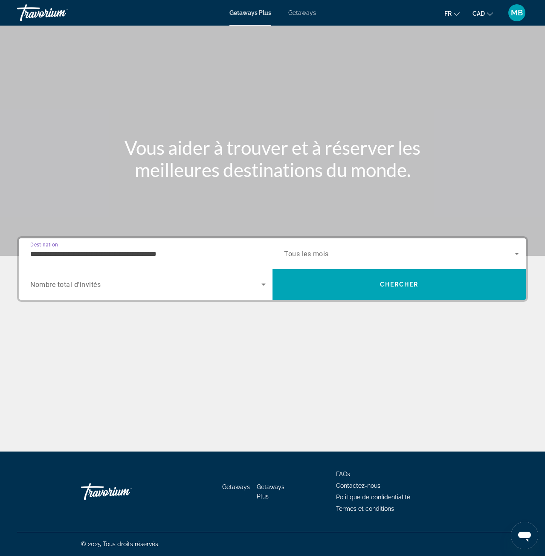
click at [330, 249] on div "Start Month Tous les mois" at bounding box center [401, 254] width 235 height 24
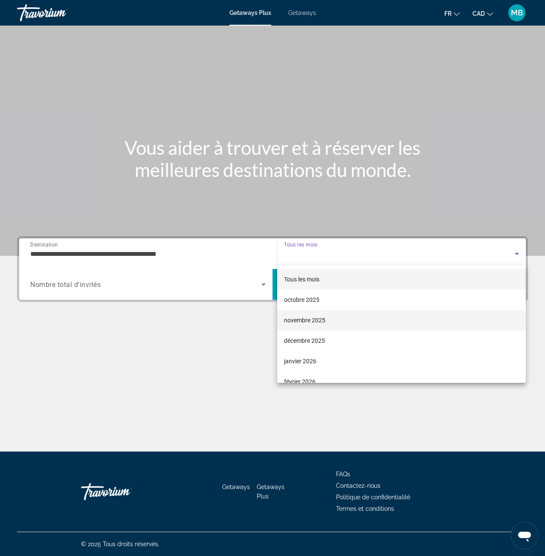
click at [309, 321] on span "novembre 2025" at bounding box center [304, 320] width 41 height 10
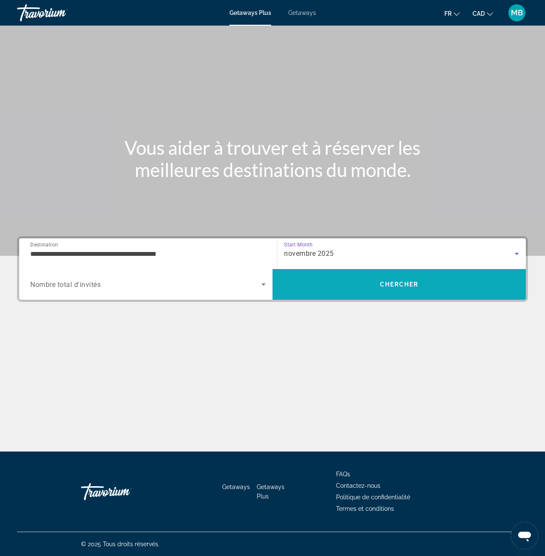
click at [363, 276] on span "Search" at bounding box center [398, 284] width 253 height 20
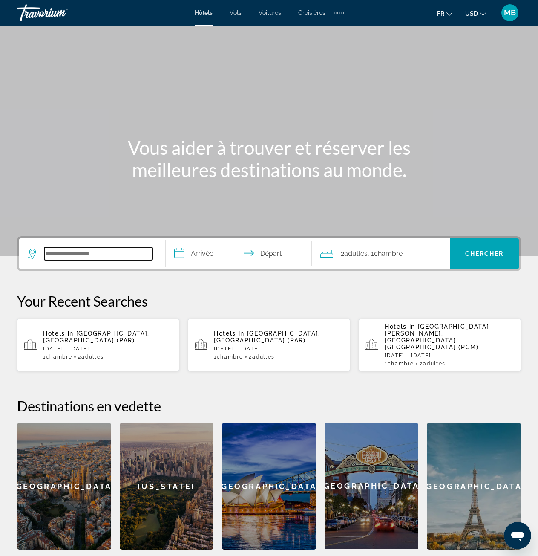
click at [90, 249] on input "Search hotel destination" at bounding box center [98, 253] width 108 height 13
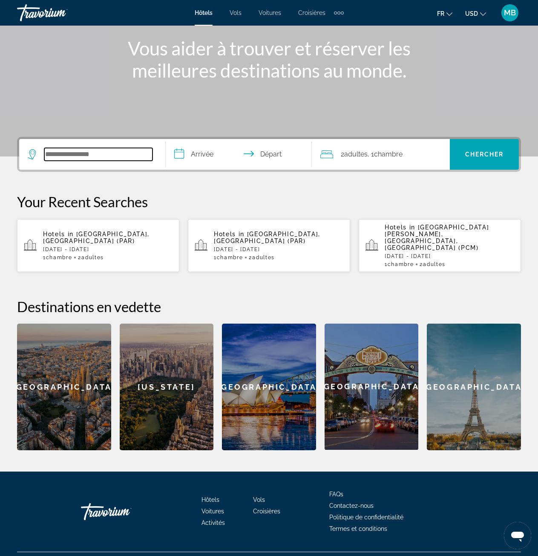
scroll to position [106, 0]
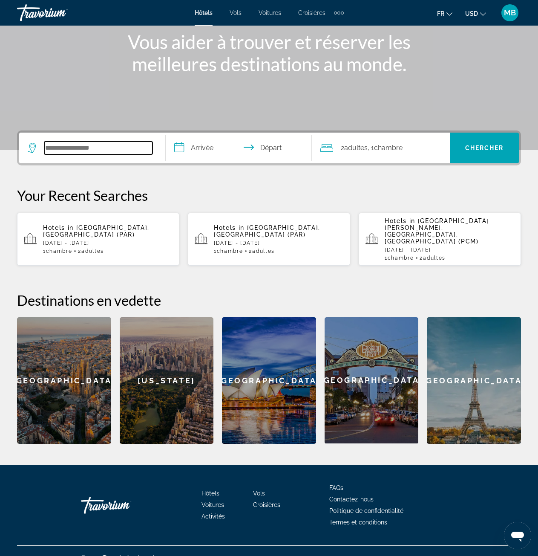
click at [96, 147] on input "Search hotel destination" at bounding box center [98, 147] width 108 height 13
type input "**********"
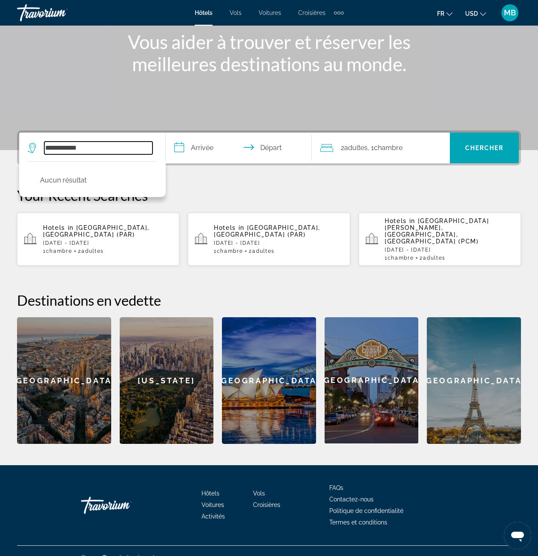
drag, startPoint x: 94, startPoint y: 148, endPoint x: 16, endPoint y: 148, distance: 78.0
click at [16, 148] on div "**********" at bounding box center [269, 286] width 538 height 313
click at [82, 153] on input "*******" at bounding box center [98, 147] width 108 height 13
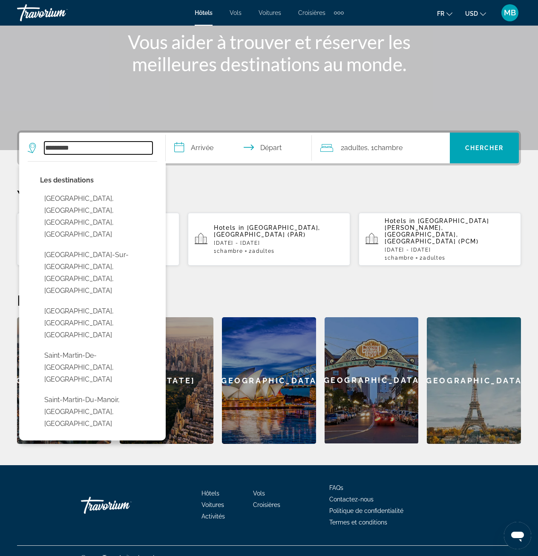
click at [83, 150] on input "*********" at bounding box center [98, 147] width 108 height 13
drag, startPoint x: 83, startPoint y: 147, endPoint x: 24, endPoint y: 147, distance: 58.4
click at [24, 147] on app-destination-search "********* Les destinations Saint-Marc-Sur-Richelieu, Montreal, QC, Canada Saint…" at bounding box center [92, 148] width 147 height 31
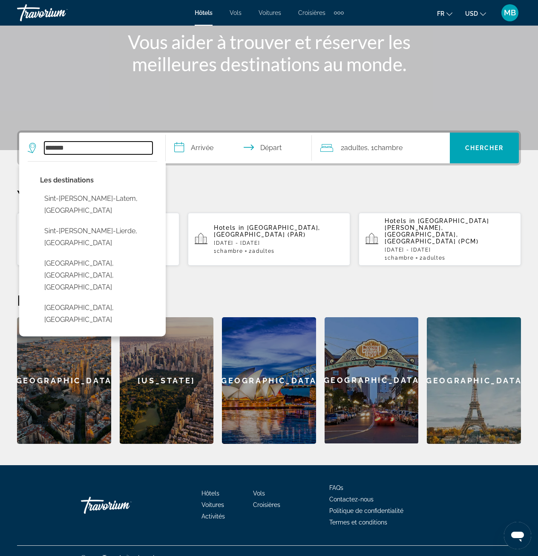
click at [110, 147] on input "*******" at bounding box center [98, 147] width 108 height 13
click at [329, 181] on div "**********" at bounding box center [269, 286] width 538 height 313
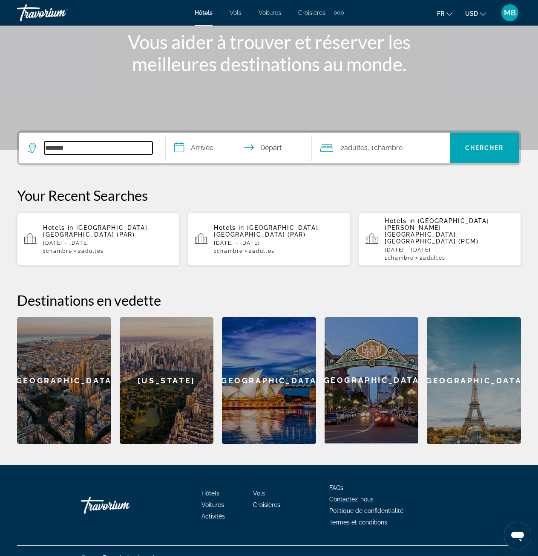
click at [80, 151] on input "*******" at bounding box center [98, 147] width 108 height 13
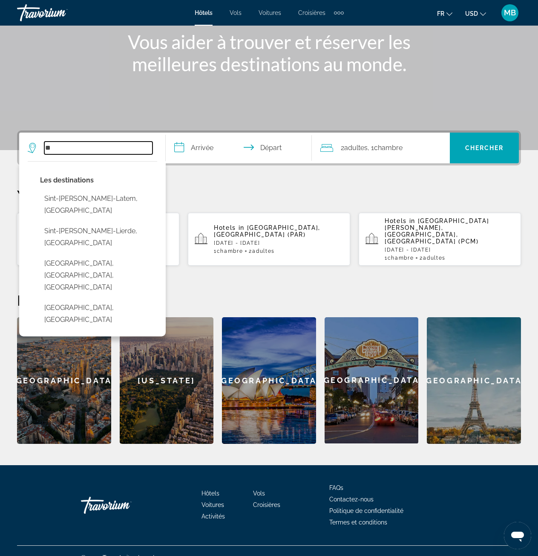
type input "*"
click at [34, 147] on icon "Search widget" at bounding box center [33, 148] width 10 height 10
click at [32, 148] on icon "Search widget" at bounding box center [33, 148] width 10 height 10
click at [78, 150] on input "Search hotel destination" at bounding box center [98, 147] width 108 height 13
click at [92, 152] on input "Search hotel destination" at bounding box center [98, 147] width 108 height 13
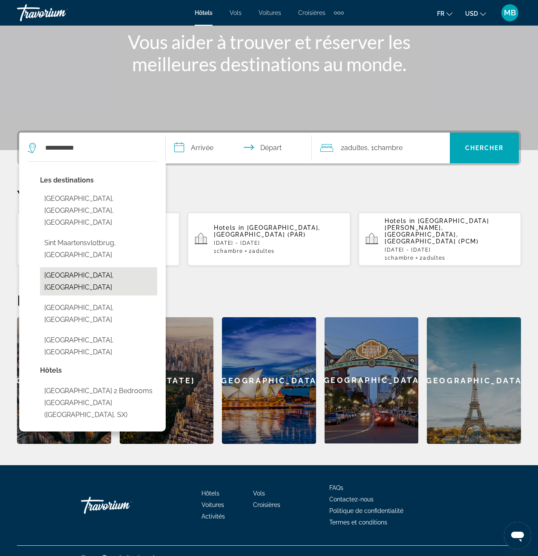
click at [112, 267] on button "Sint Maarten, Sint Maarten" at bounding box center [98, 281] width 117 height 28
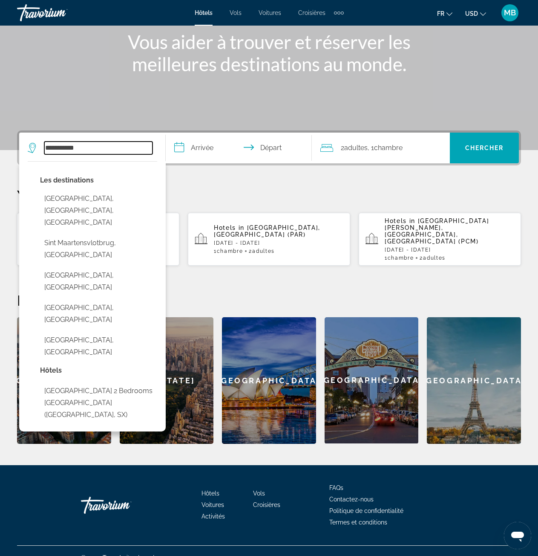
type input "**********"
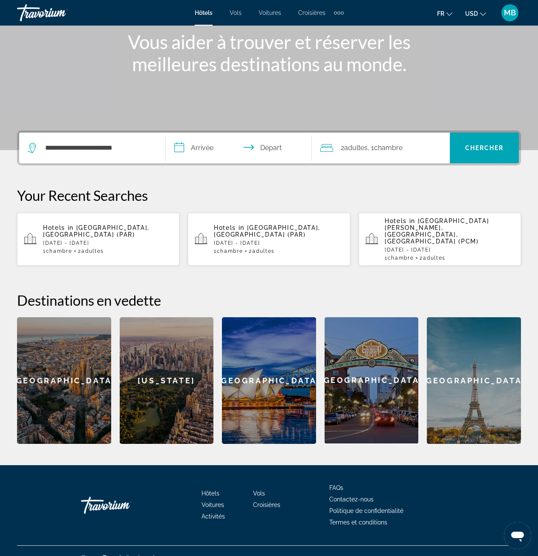
click at [206, 144] on input "**********" at bounding box center [241, 149] width 150 height 33
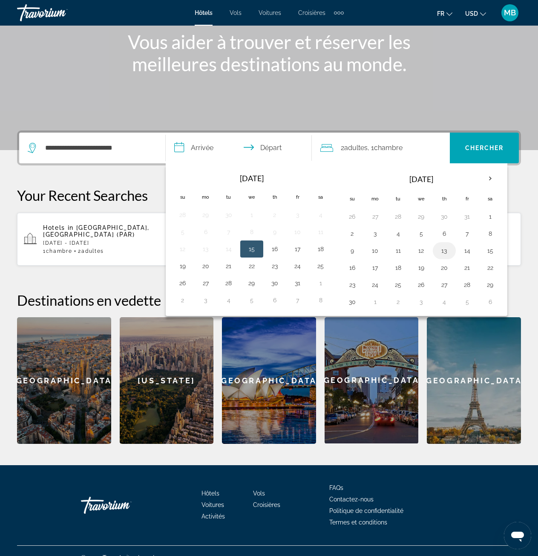
click at [441, 247] on button "13" at bounding box center [445, 251] width 14 height 12
click at [491, 251] on button "15" at bounding box center [491, 251] width 14 height 12
type input "**********"
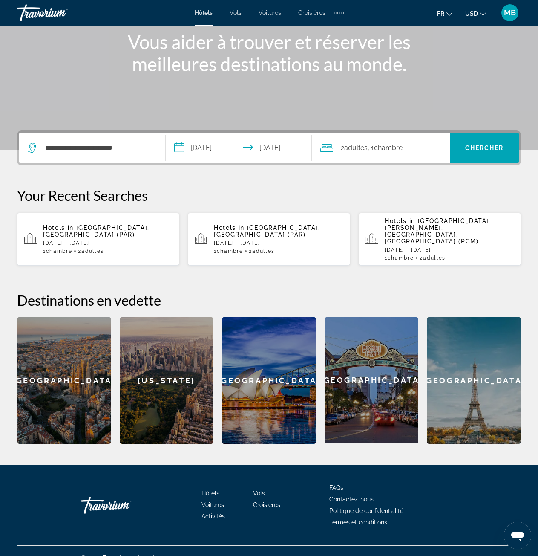
click at [403, 143] on span ", 1 Chambre pièces" at bounding box center [385, 148] width 35 height 12
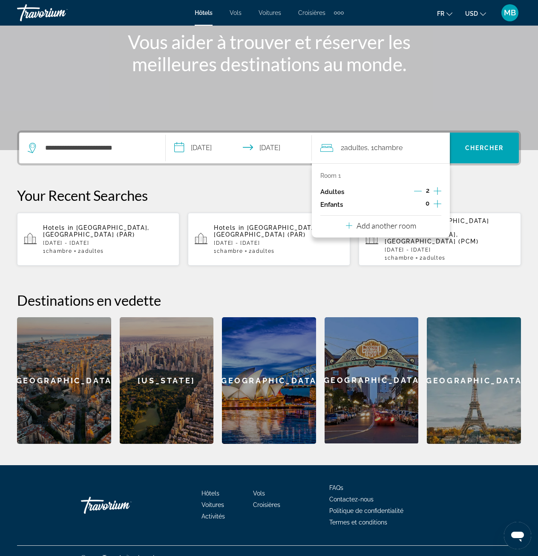
click at [425, 189] on div "2" at bounding box center [427, 191] width 27 height 13
click at [421, 190] on div "2" at bounding box center [427, 191] width 27 height 13
click at [421, 191] on icon "Decrement adults" at bounding box center [418, 191] width 8 height 0
click at [485, 150] on span "Chercher" at bounding box center [484, 147] width 39 height 7
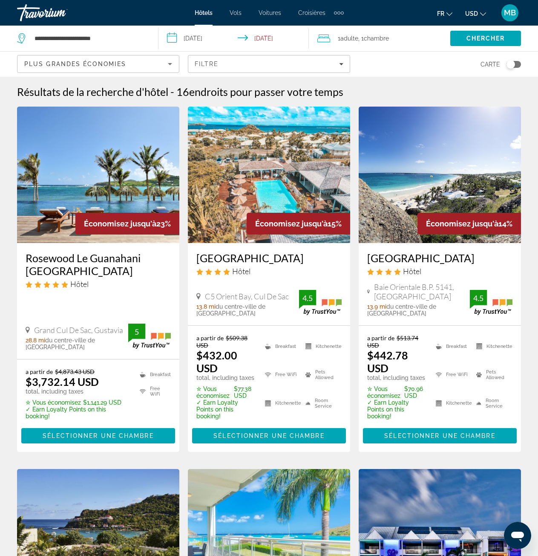
click at [473, 8] on button "USD USD ($) MXN (Mex$) CAD (Can$) GBP (£) EUR (€) AUD (A$) NZD (NZ$) CNY (CN¥)" at bounding box center [475, 13] width 21 height 12
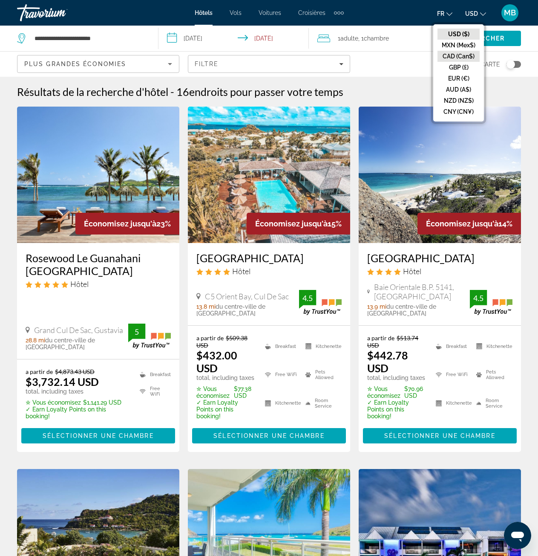
click at [455, 59] on button "CAD (Can$)" at bounding box center [459, 56] width 42 height 11
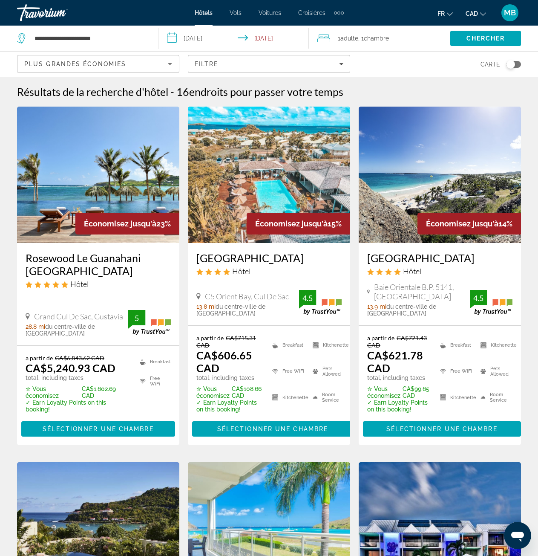
click at [162, 64] on div "Plus grandes économies" at bounding box center [96, 64] width 144 height 10
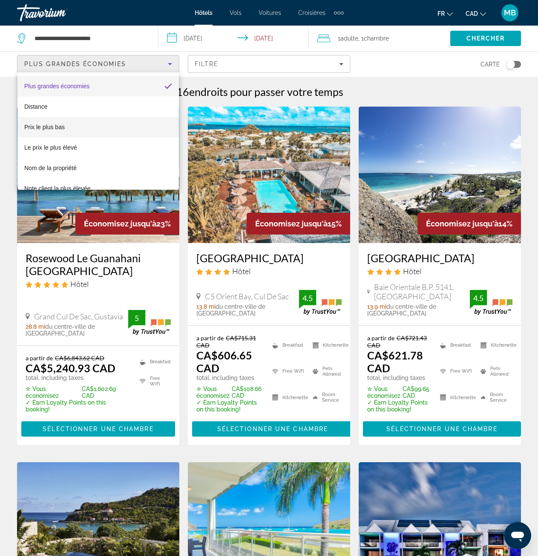
click at [93, 129] on mat-option "Prix le plus bas" at bounding box center [98, 127] width 162 height 20
